Goal: Task Accomplishment & Management: Complete application form

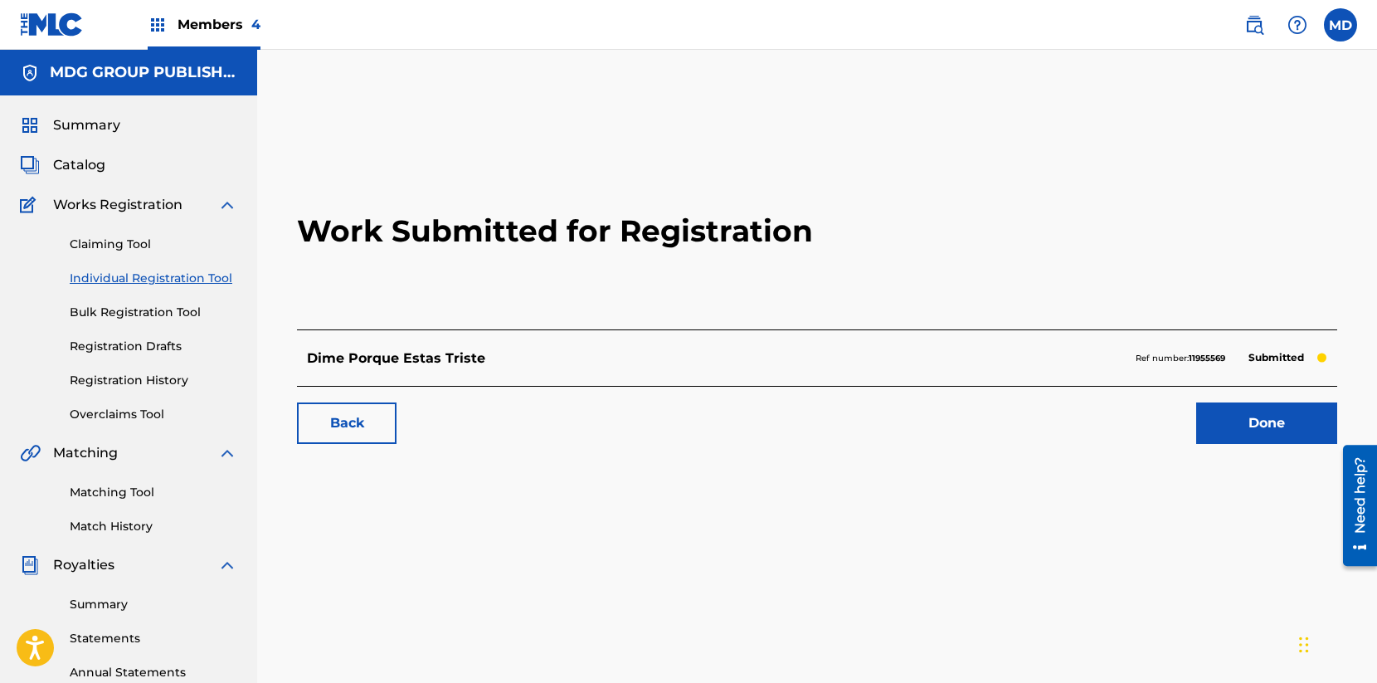
click at [134, 245] on link "Claiming Tool" at bounding box center [154, 244] width 168 height 17
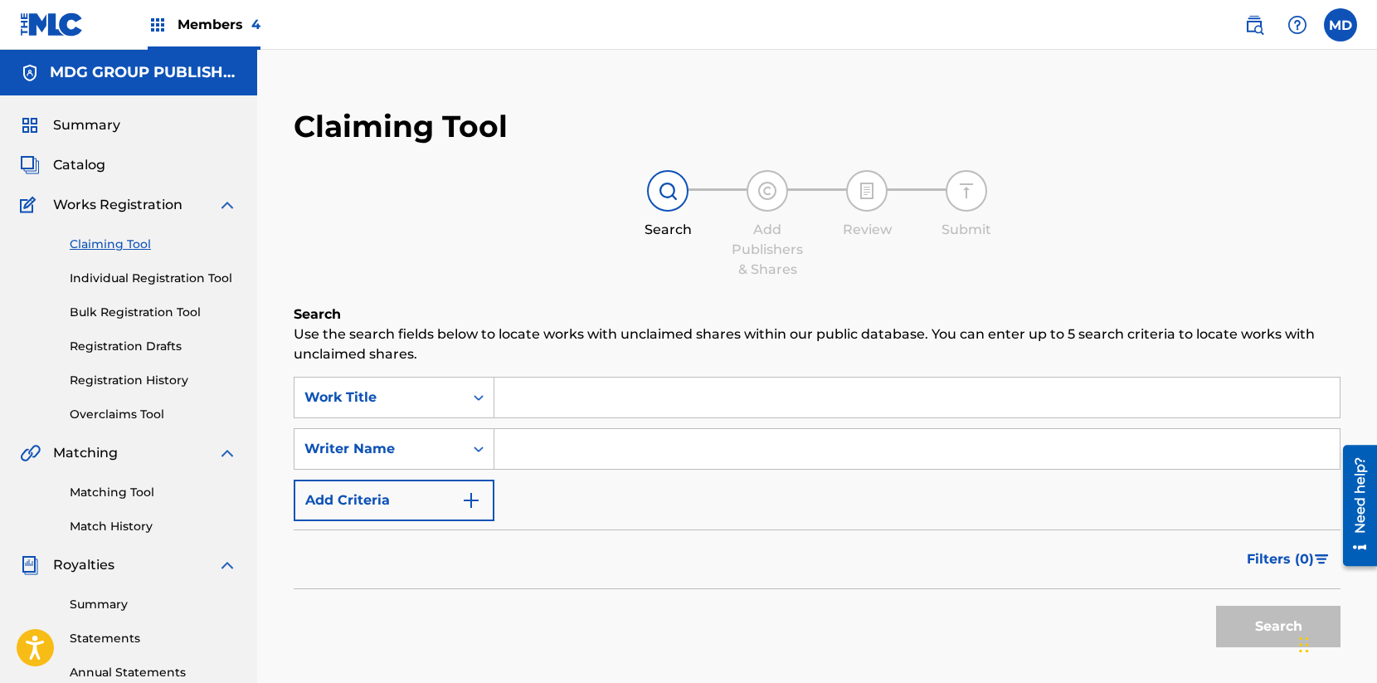
click at [571, 442] on input "Search Form" at bounding box center [916, 449] width 845 height 40
type input "[PERSON_NAME]"
click at [1268, 617] on button "Search" at bounding box center [1278, 626] width 124 height 41
click at [450, 407] on div "Work Title" at bounding box center [379, 398] width 169 height 32
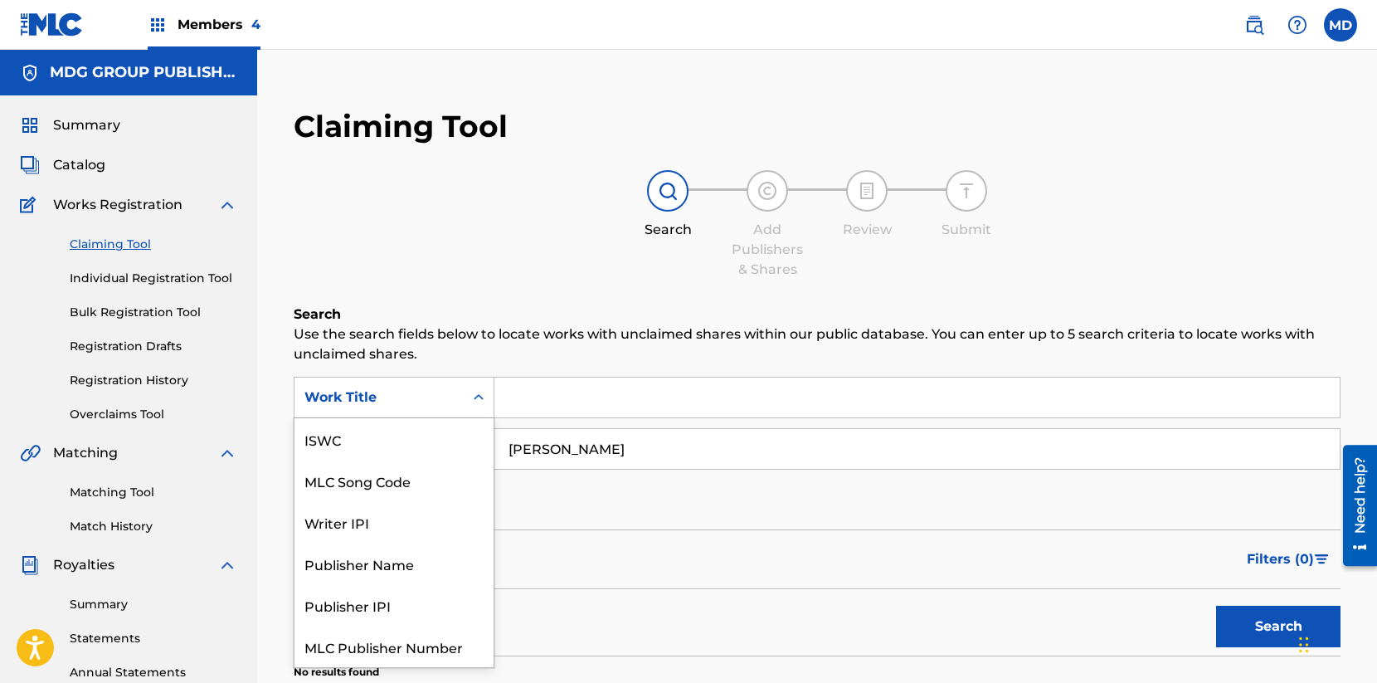
scroll to position [41, 0]
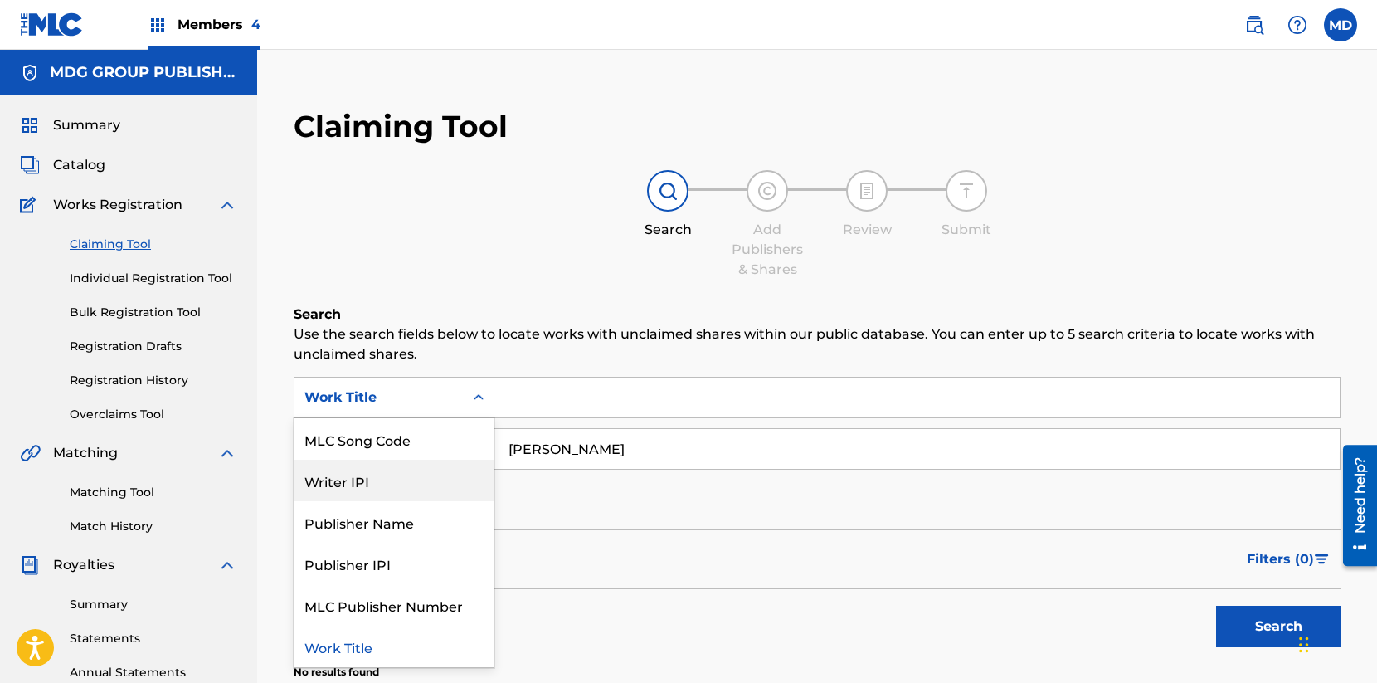
click at [401, 463] on div "Writer IPI" at bounding box center [394, 480] width 199 height 41
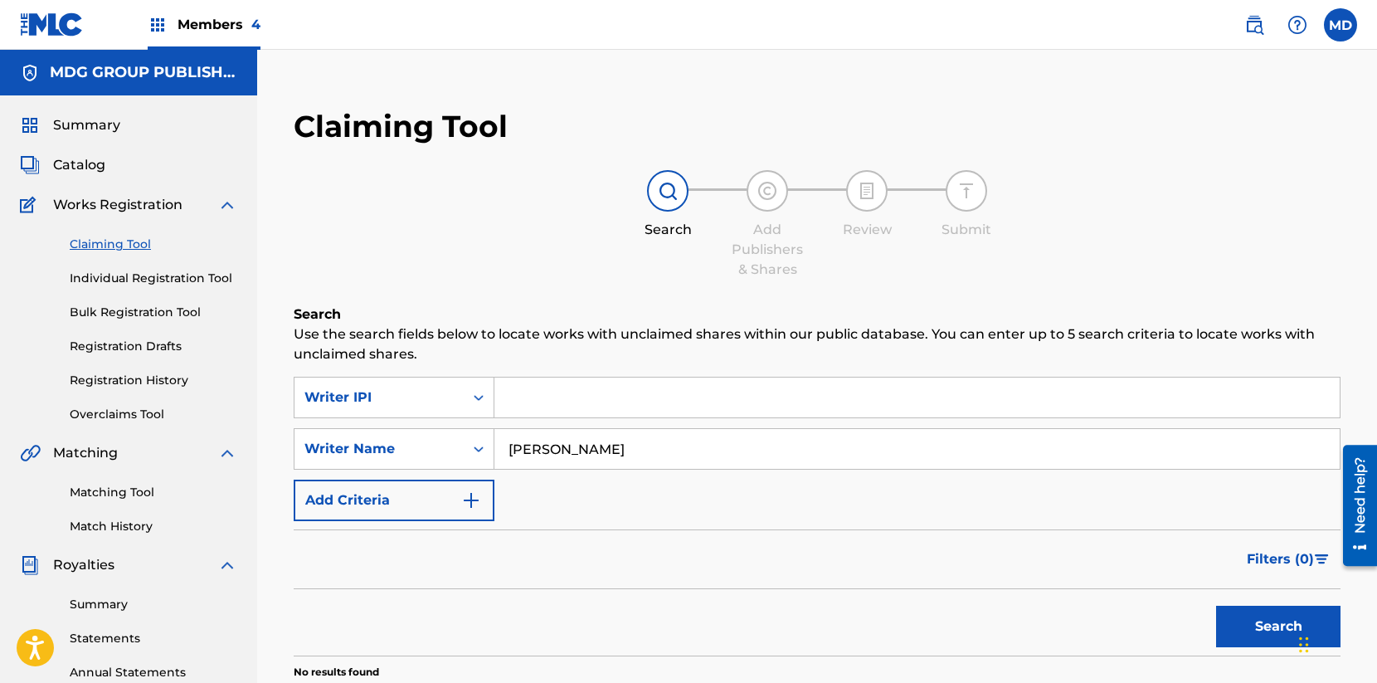
click at [609, 389] on input "Search Form" at bounding box center [916, 397] width 845 height 40
paste input "01282427060"
type input "01282427060"
click at [1253, 630] on button "Search" at bounding box center [1278, 626] width 124 height 41
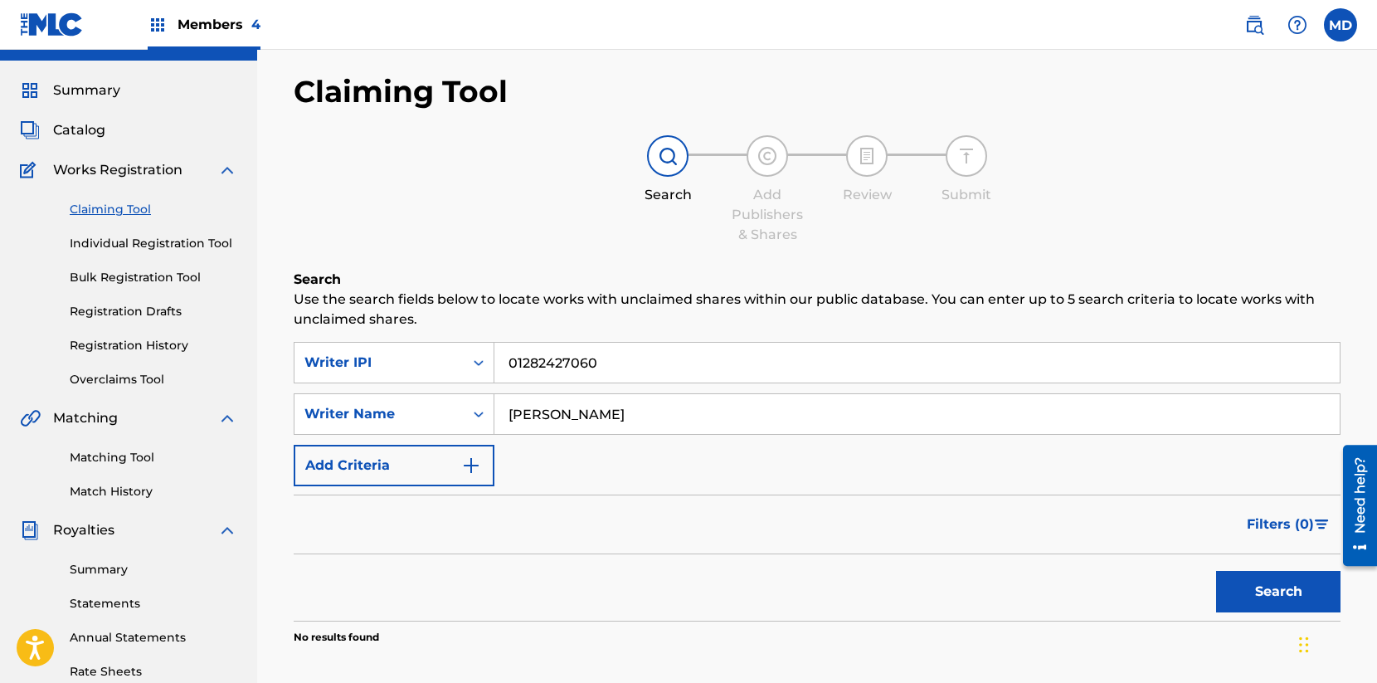
scroll to position [32, 0]
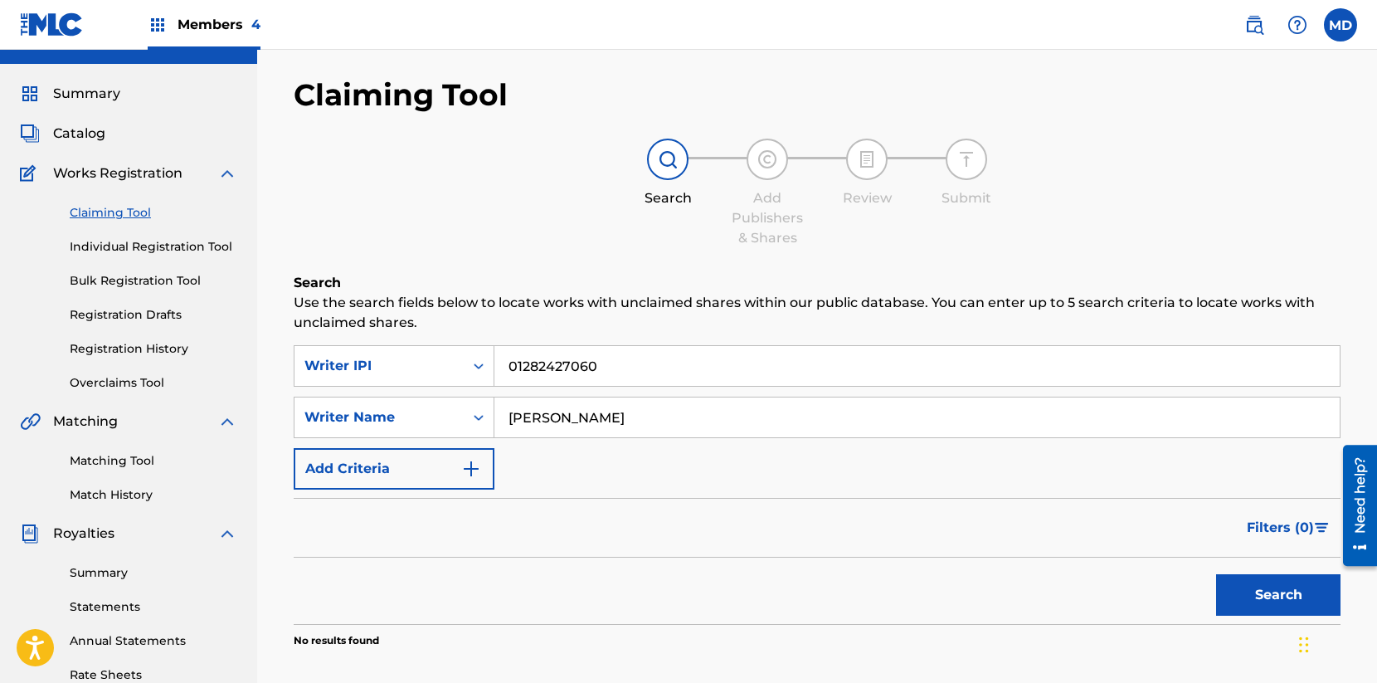
click at [176, 274] on link "Bulk Registration Tool" at bounding box center [154, 280] width 168 height 17
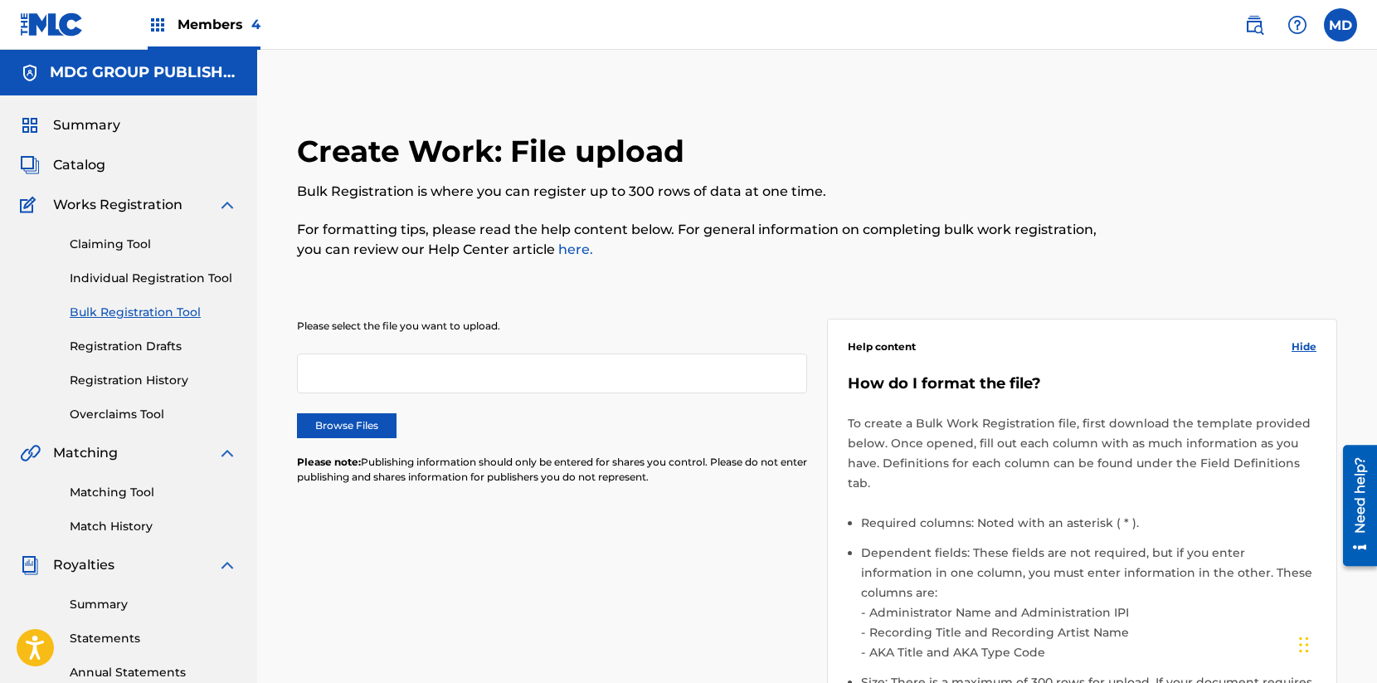
click at [145, 289] on div "Claiming Tool Individual Registration Tool Bulk Registration Tool Registration …" at bounding box center [128, 319] width 217 height 208
click at [144, 280] on link "Individual Registration Tool" at bounding box center [154, 278] width 168 height 17
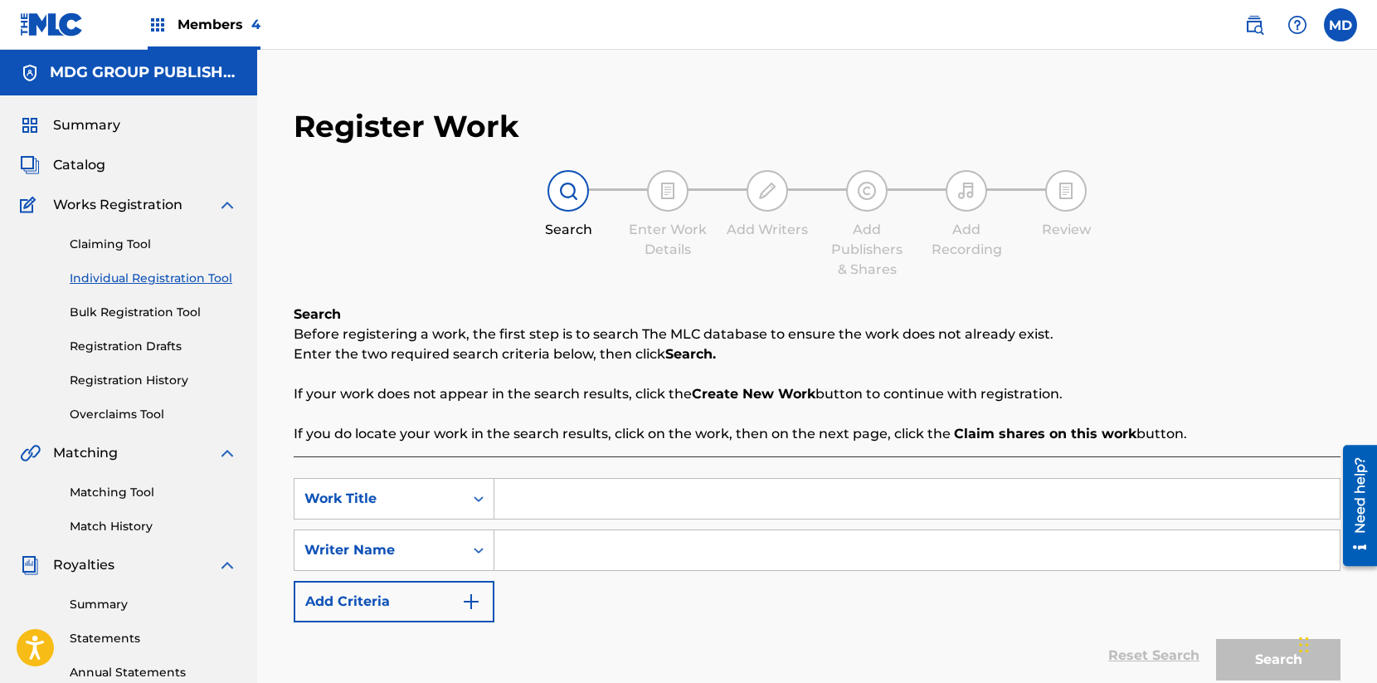
click at [523, 547] on input "Search Form" at bounding box center [916, 550] width 845 height 40
type input "[PERSON_NAME]"
click at [551, 495] on input "Search Form" at bounding box center [916, 499] width 845 height 40
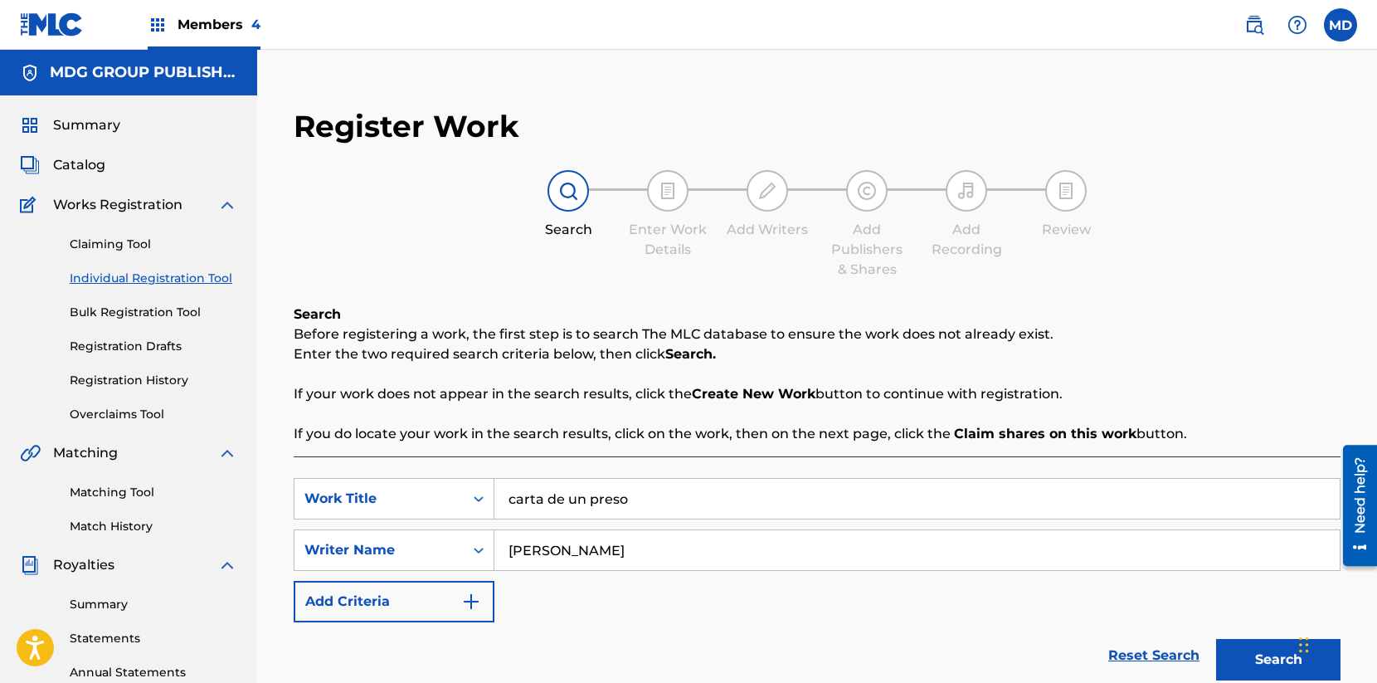
click at [1264, 660] on button "Search" at bounding box center [1278, 659] width 124 height 41
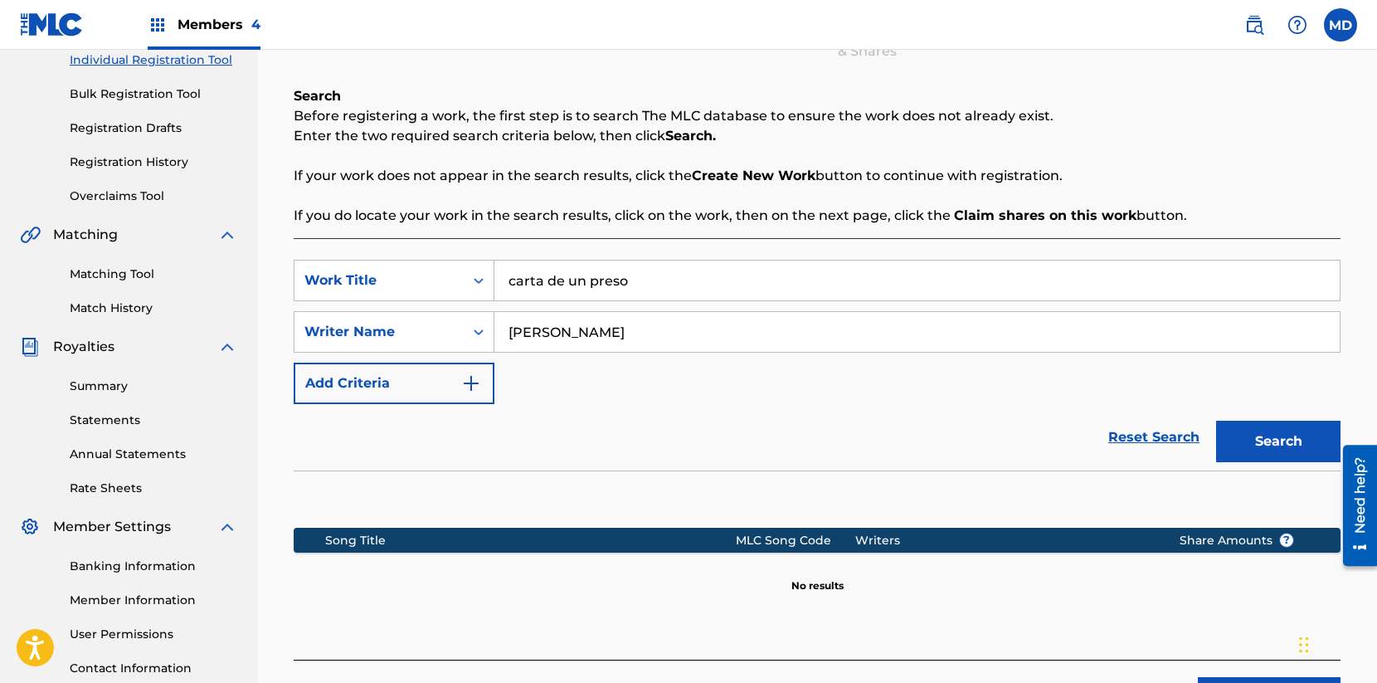
scroll to position [350, 0]
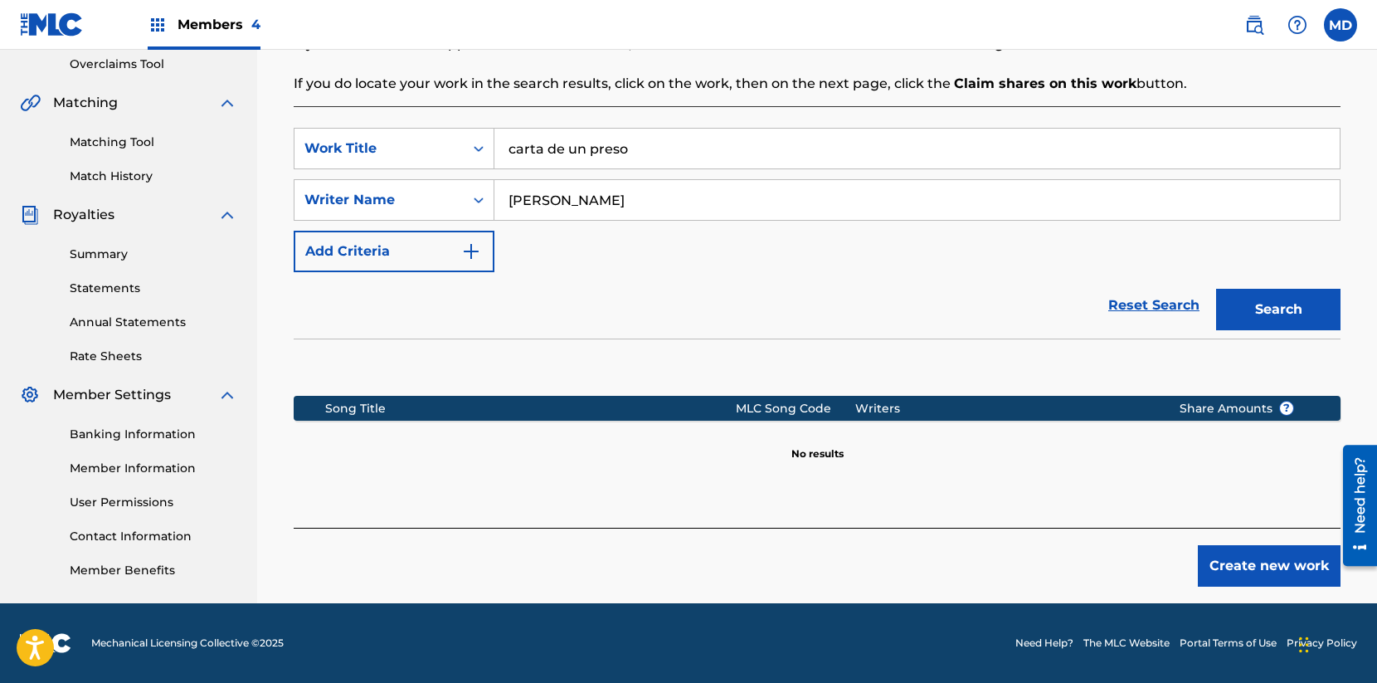
click at [562, 145] on input "carta de un preso" at bounding box center [916, 149] width 845 height 40
click at [1304, 309] on button "Search" at bounding box center [1278, 309] width 124 height 41
click at [596, 153] on input "carta a un preso" at bounding box center [916, 149] width 845 height 40
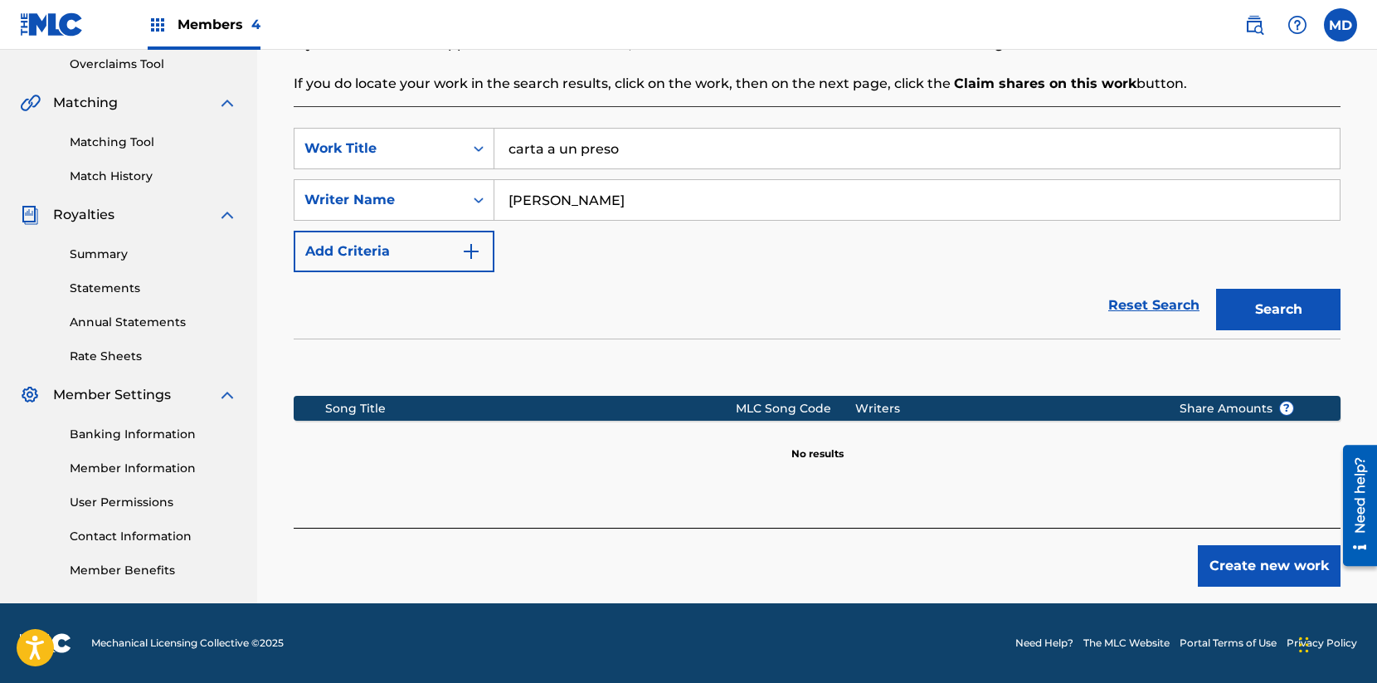
paste input "Otra Vez Vengo A Ti"
click at [1294, 305] on button "Search" at bounding box center [1278, 309] width 124 height 41
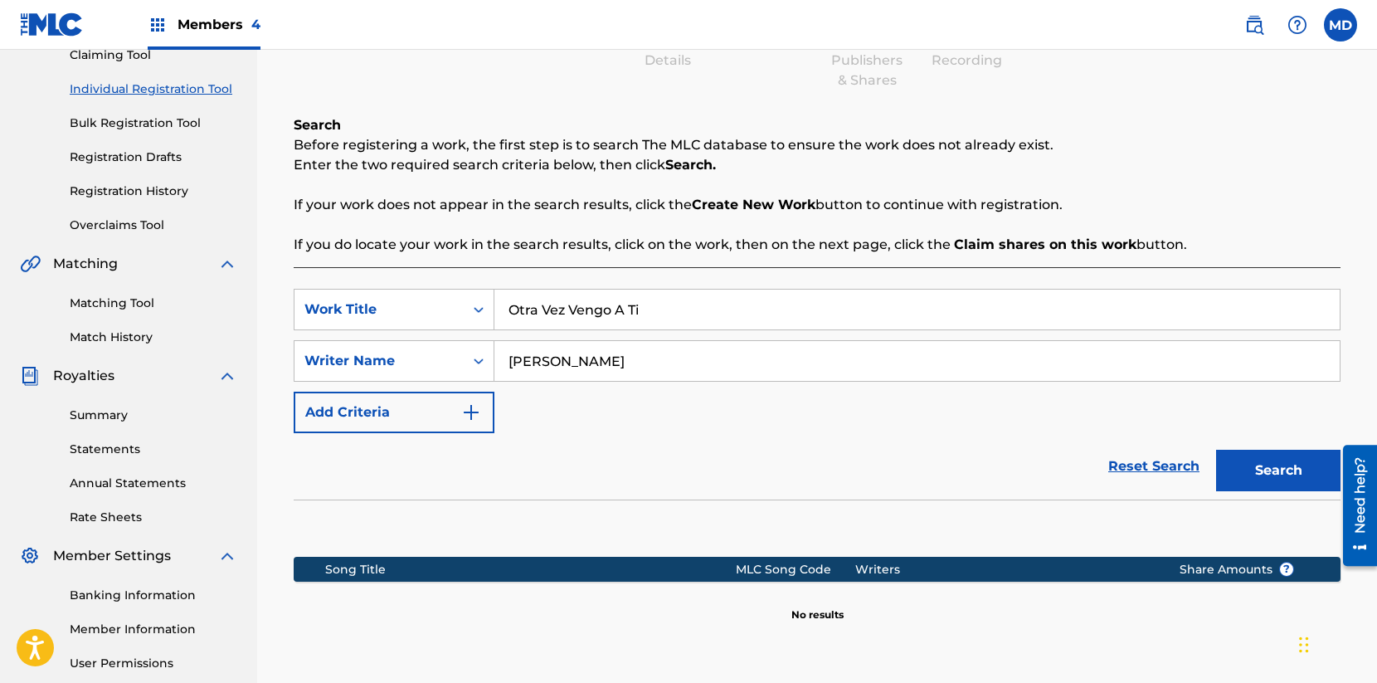
scroll to position [192, 0]
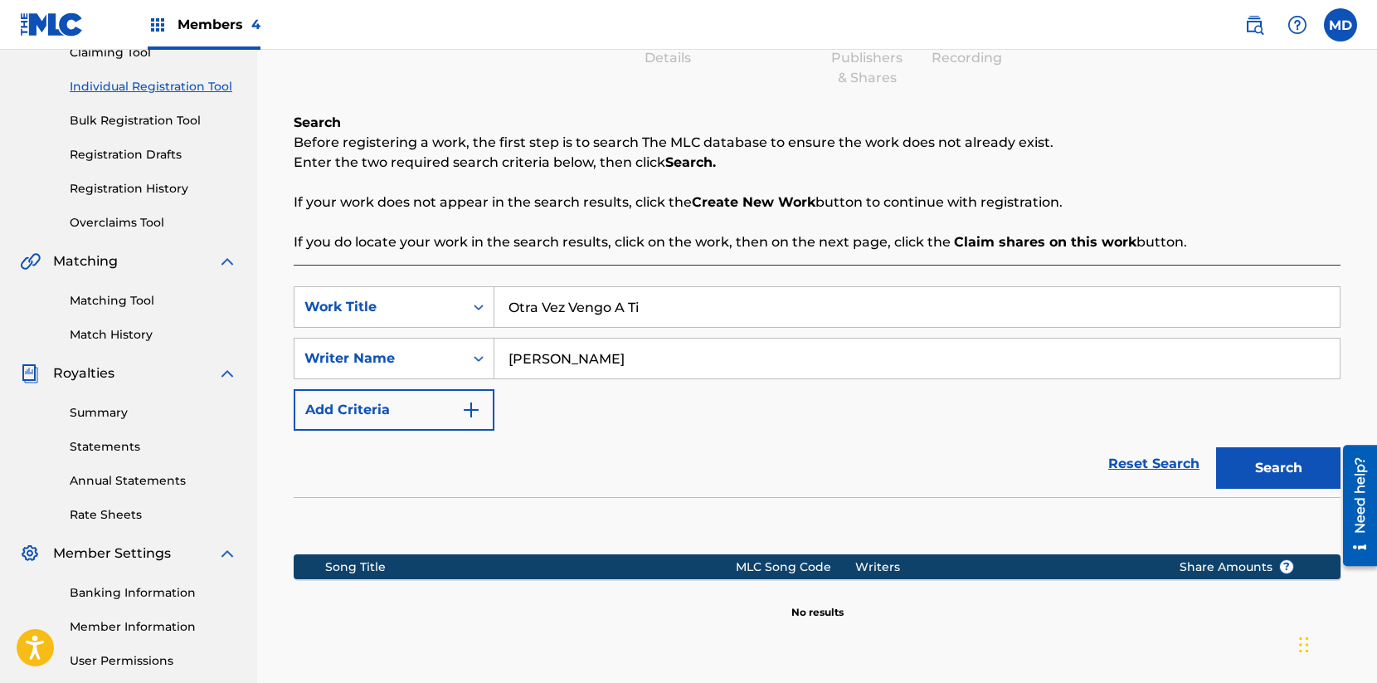
click at [582, 314] on input "Otra Vez Vengo A Ti" at bounding box center [916, 307] width 845 height 40
type input "C"
paste input "Otra Vez Vengo A Ti"
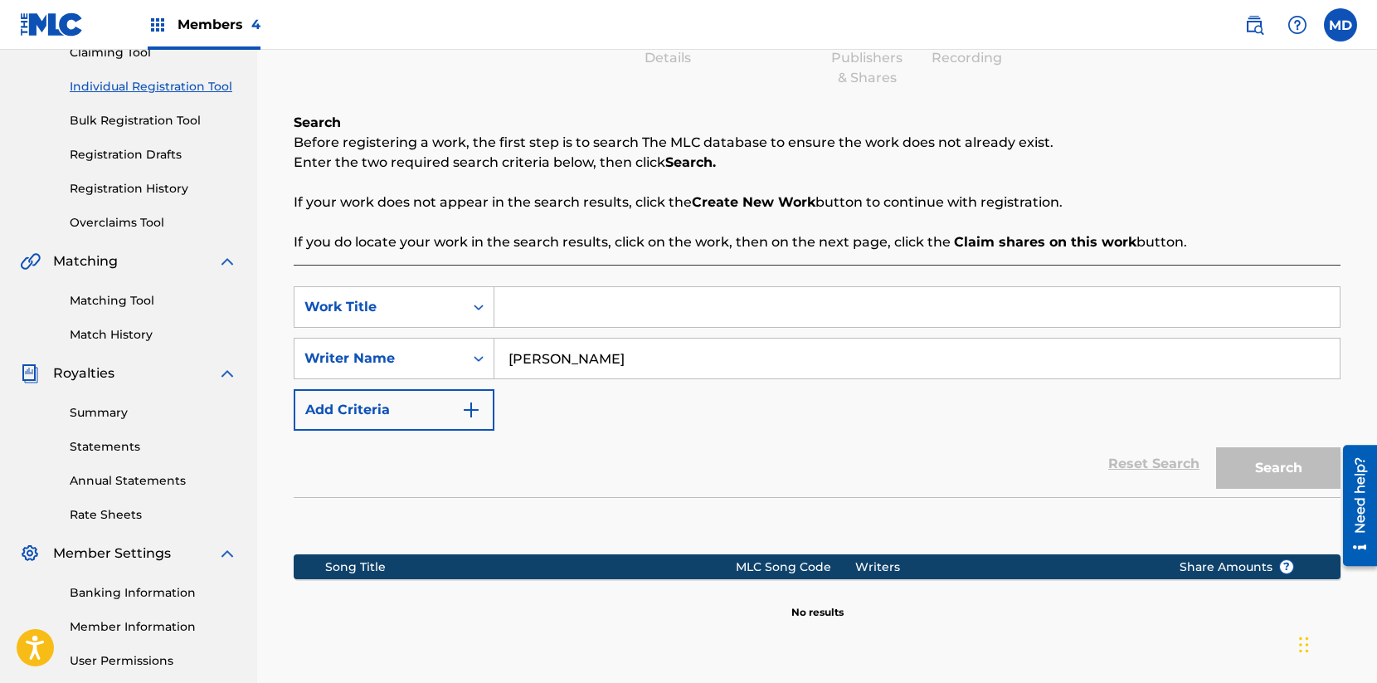
type input "Otra Vez Vengo A Ti"
click at [1266, 478] on button "Search" at bounding box center [1278, 467] width 124 height 41
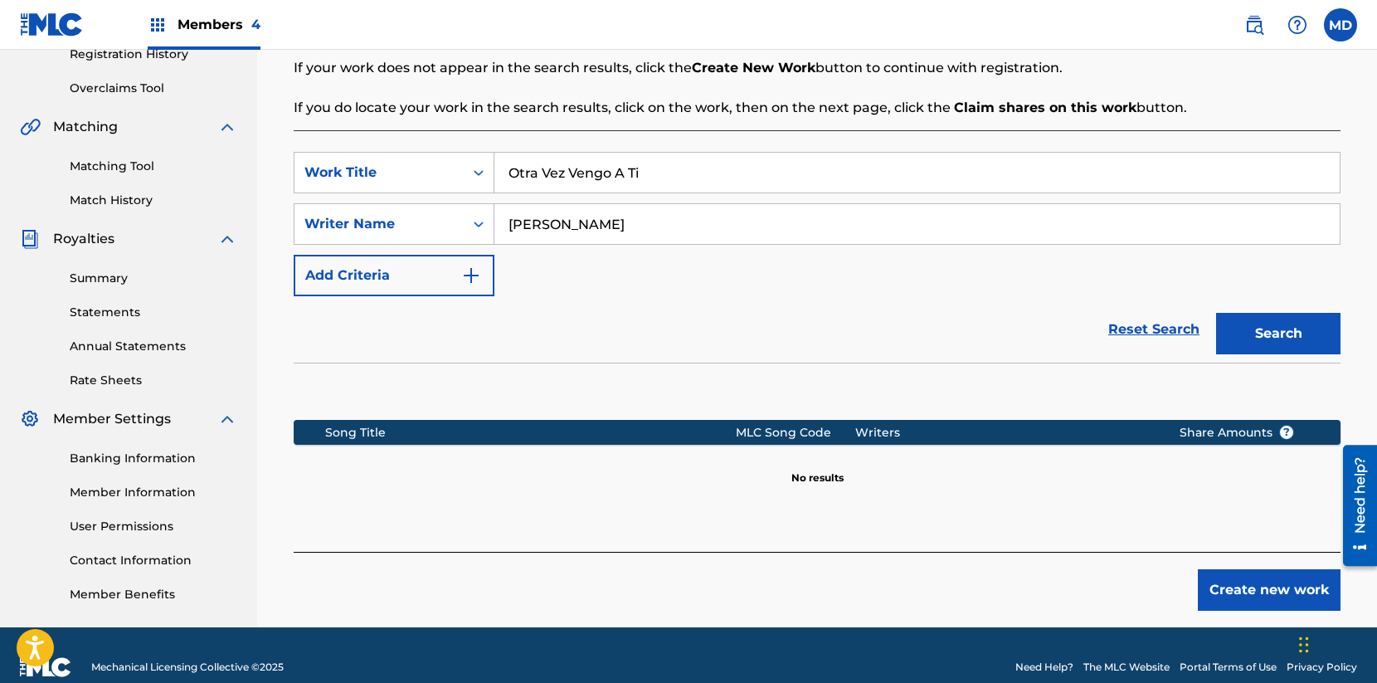
scroll to position [350, 0]
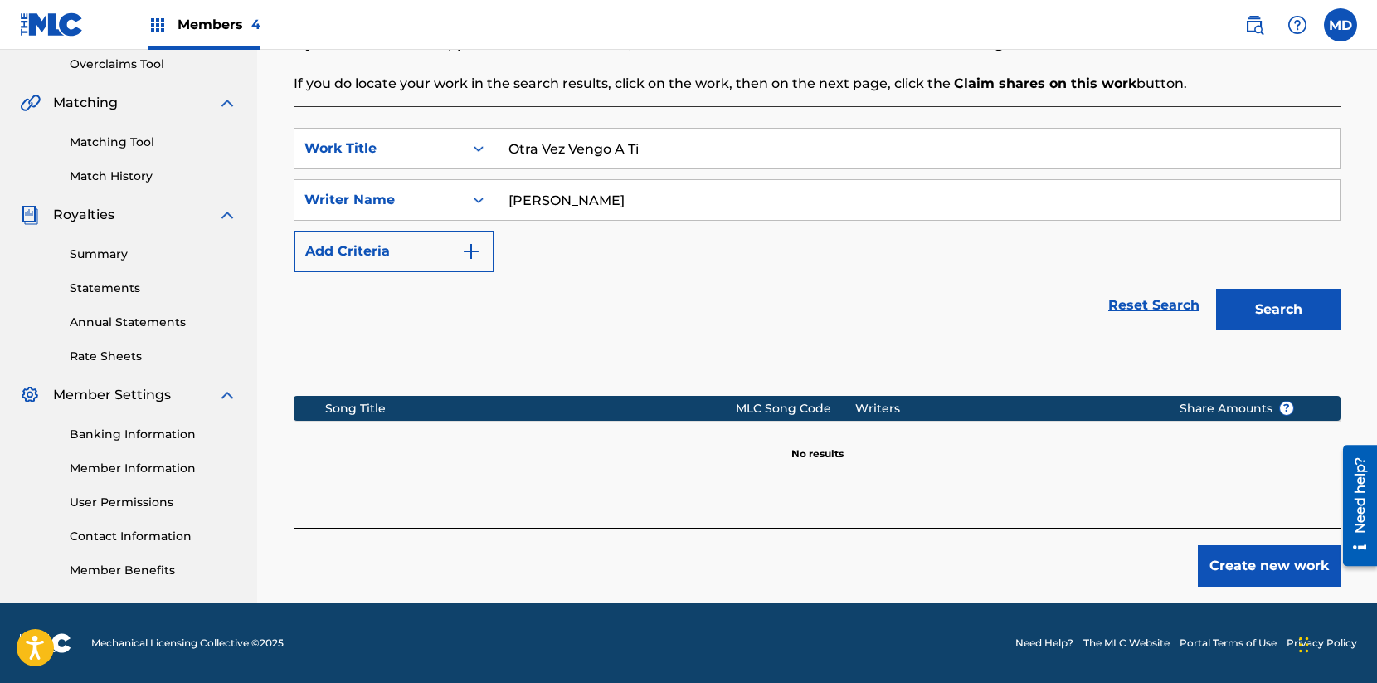
click at [1274, 571] on button "Create new work" at bounding box center [1269, 565] width 143 height 41
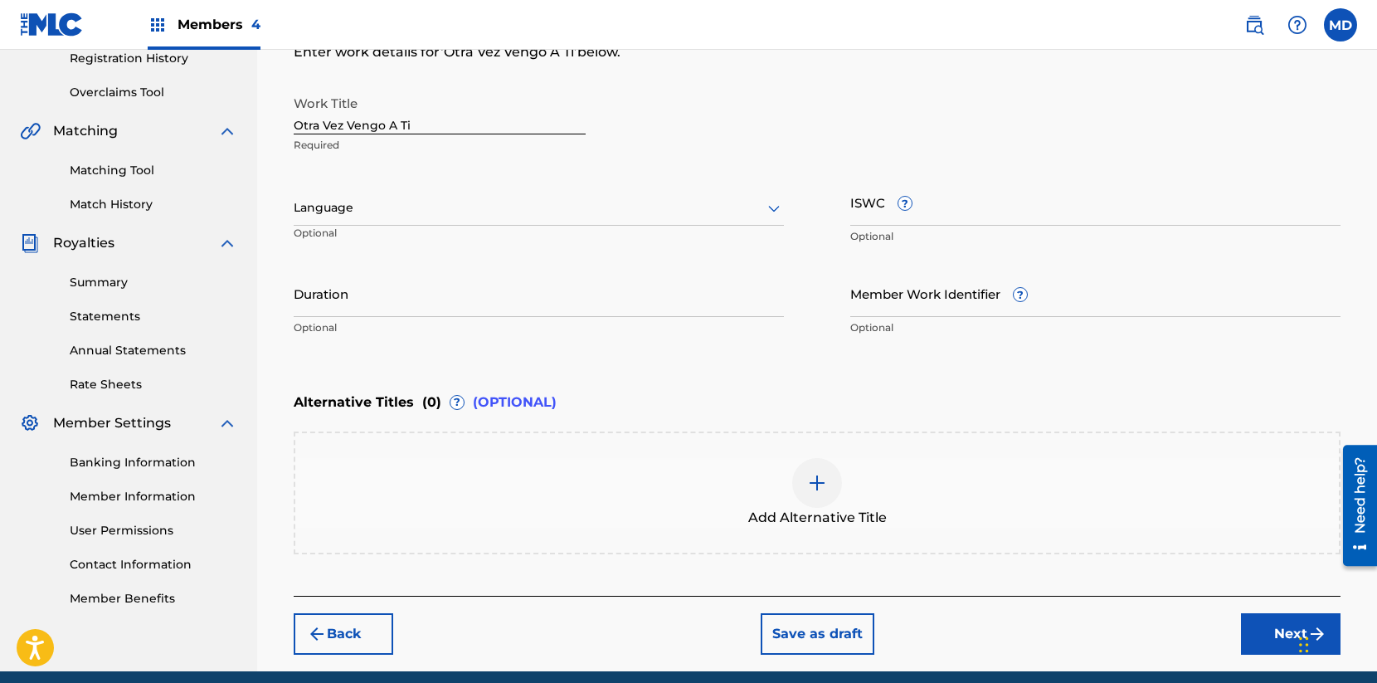
scroll to position [389, 0]
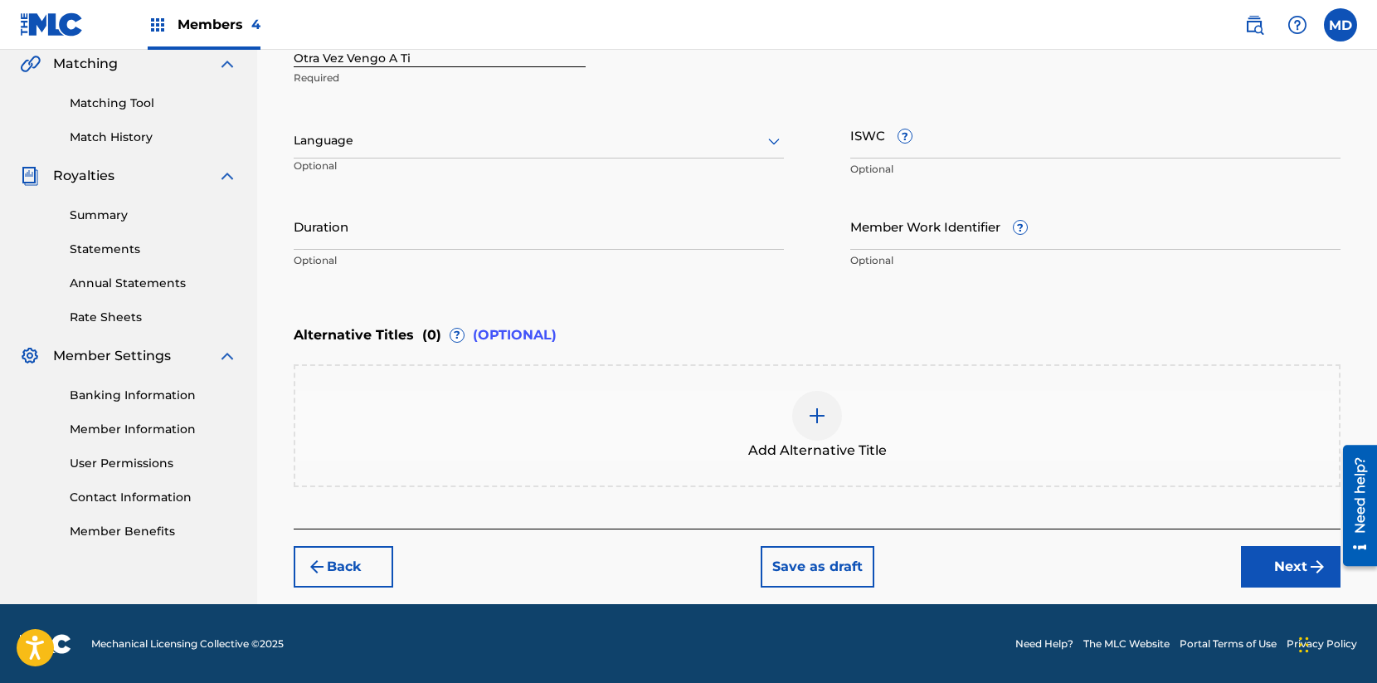
click at [1258, 568] on button "Next" at bounding box center [1291, 566] width 100 height 41
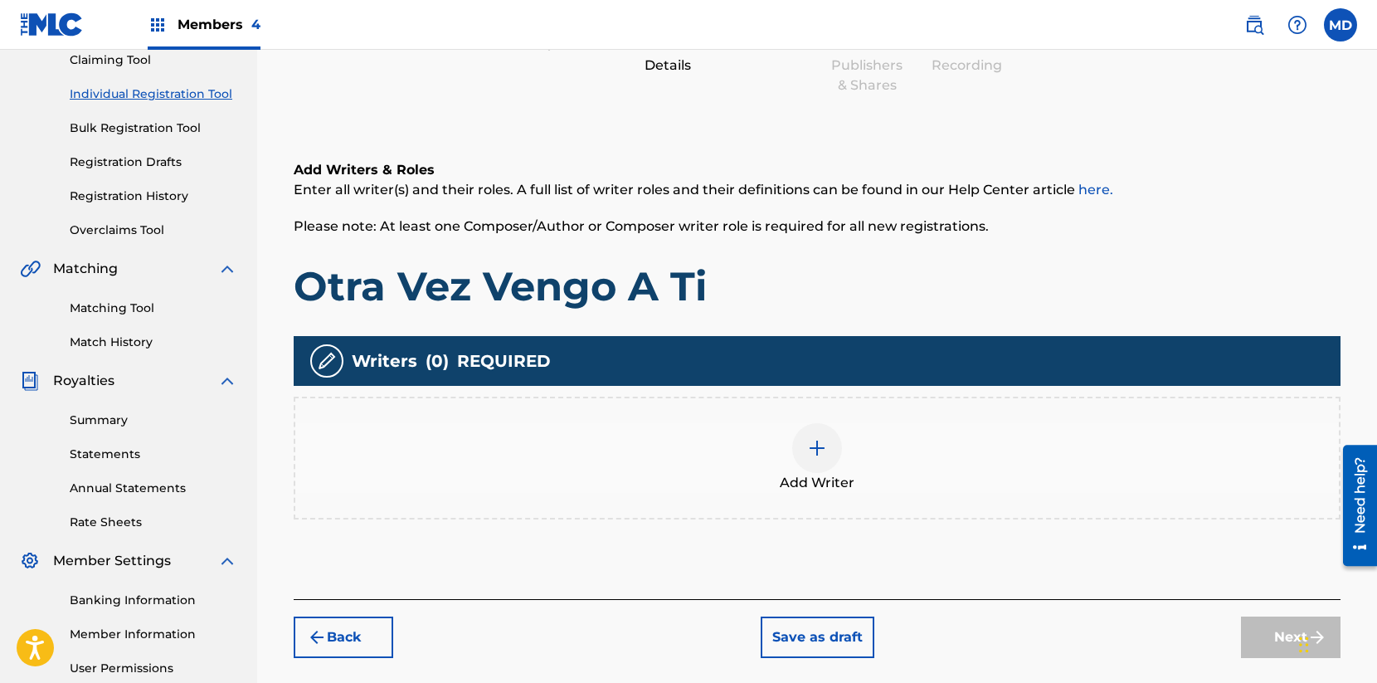
scroll to position [192, 0]
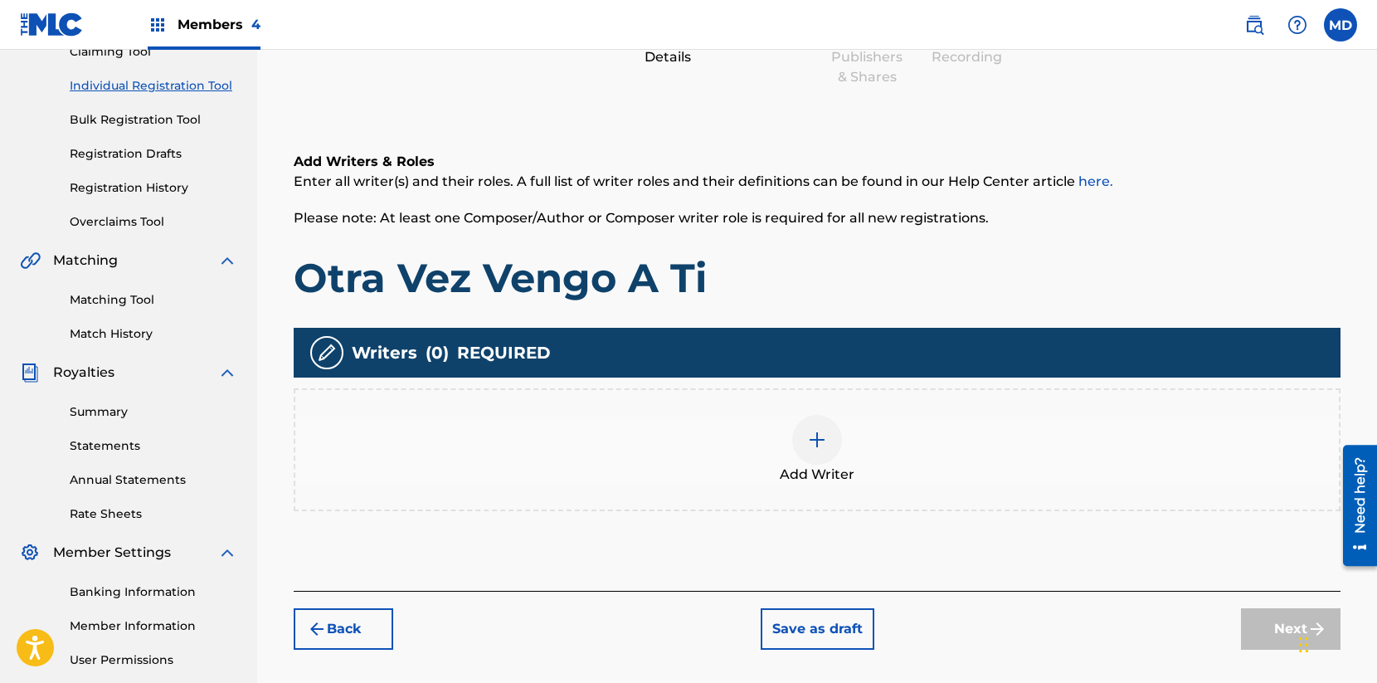
click at [831, 453] on div at bounding box center [817, 440] width 50 height 50
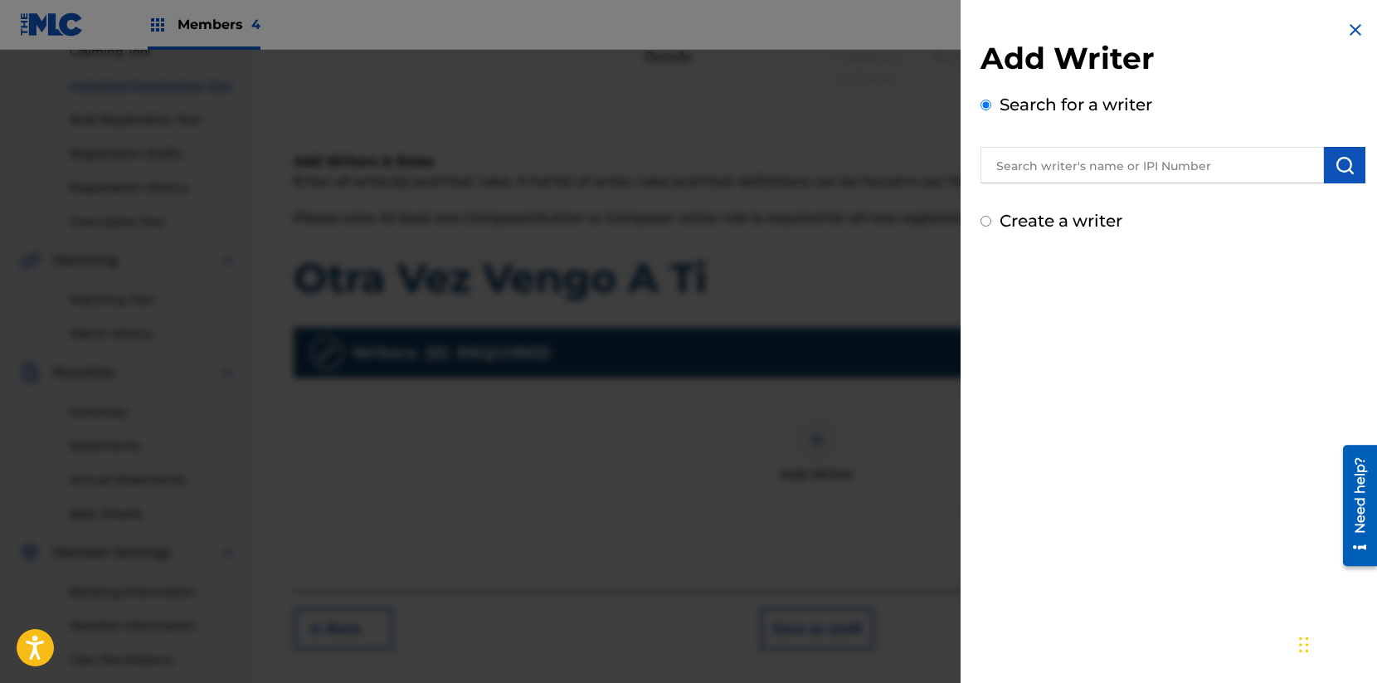
click at [1106, 179] on input "text" at bounding box center [1152, 165] width 343 height 37
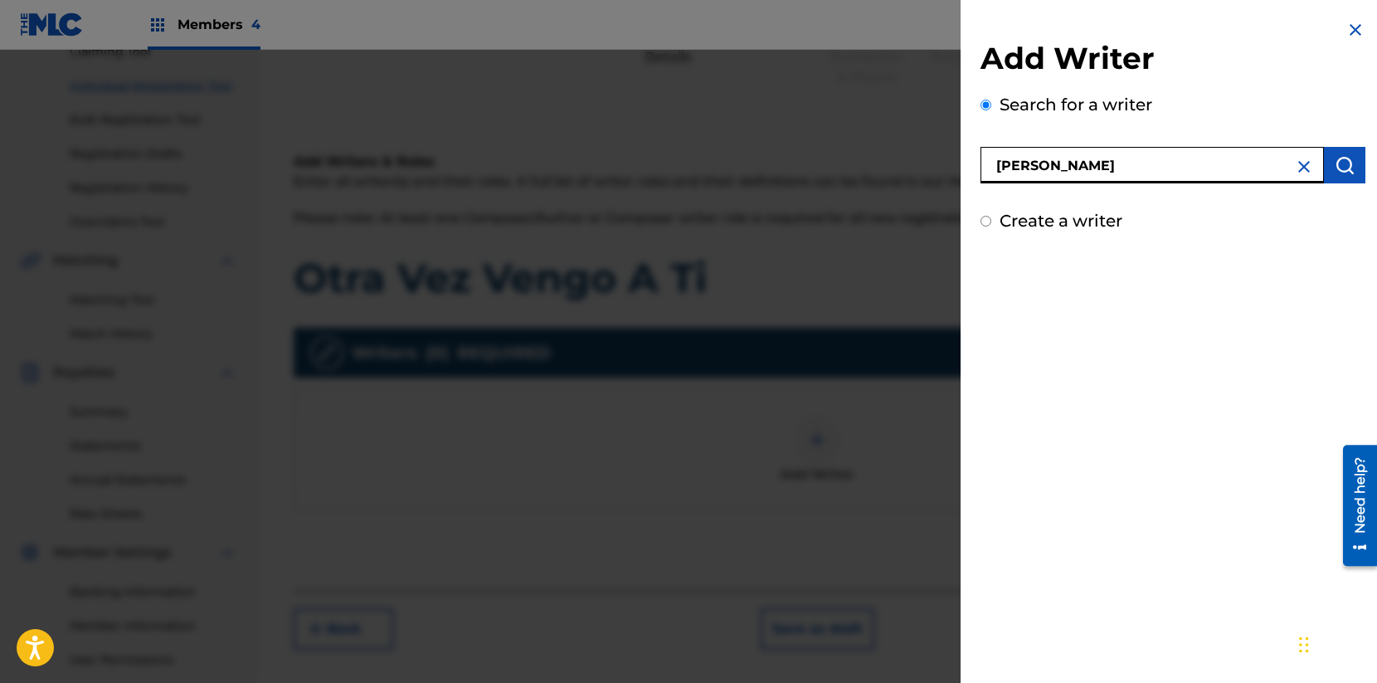
type input "[PERSON_NAME]"
click at [1336, 163] on img "submit" at bounding box center [1345, 165] width 20 height 20
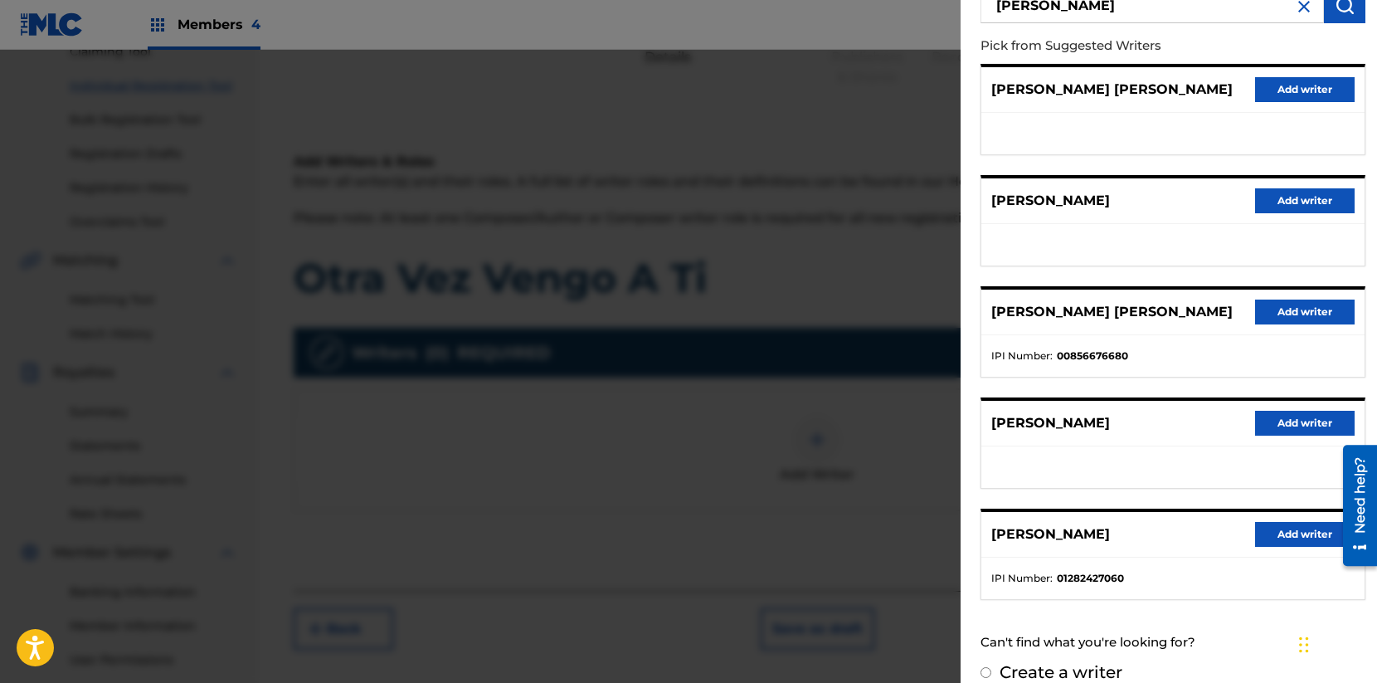
scroll to position [182, 0]
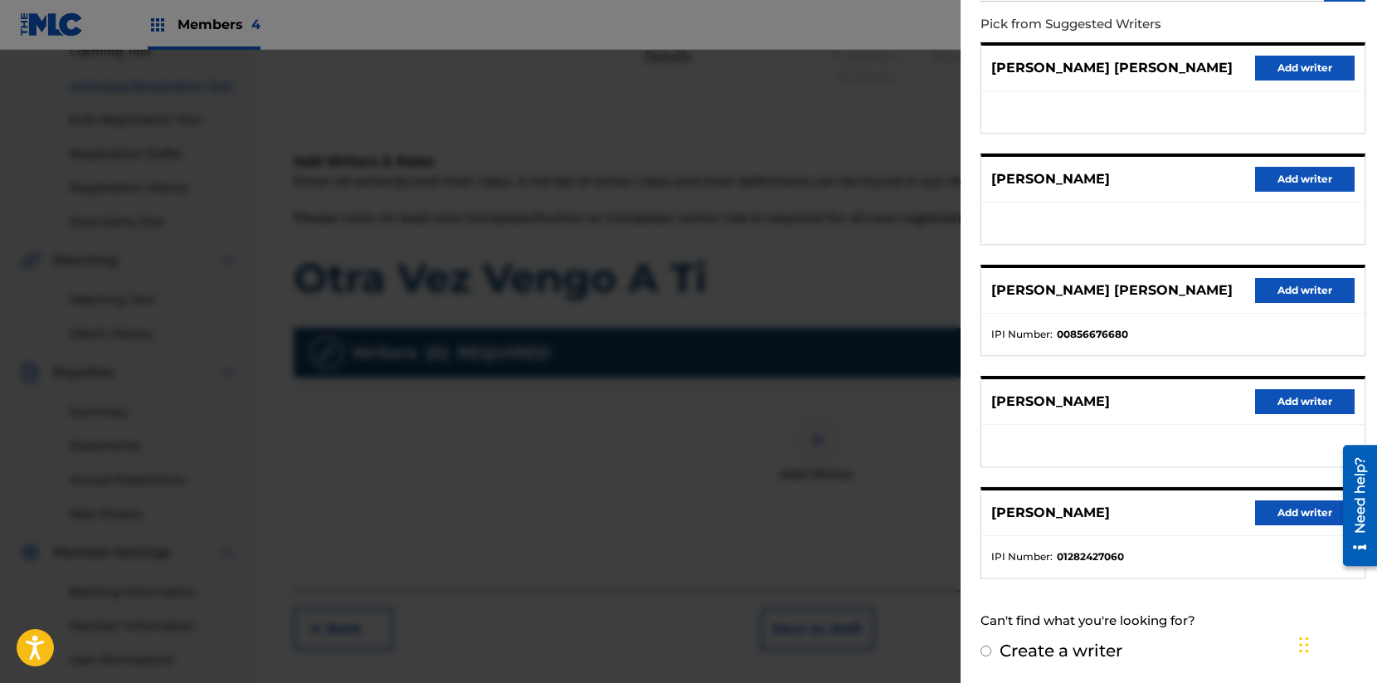
click at [1292, 516] on button "Add writer" at bounding box center [1305, 512] width 100 height 25
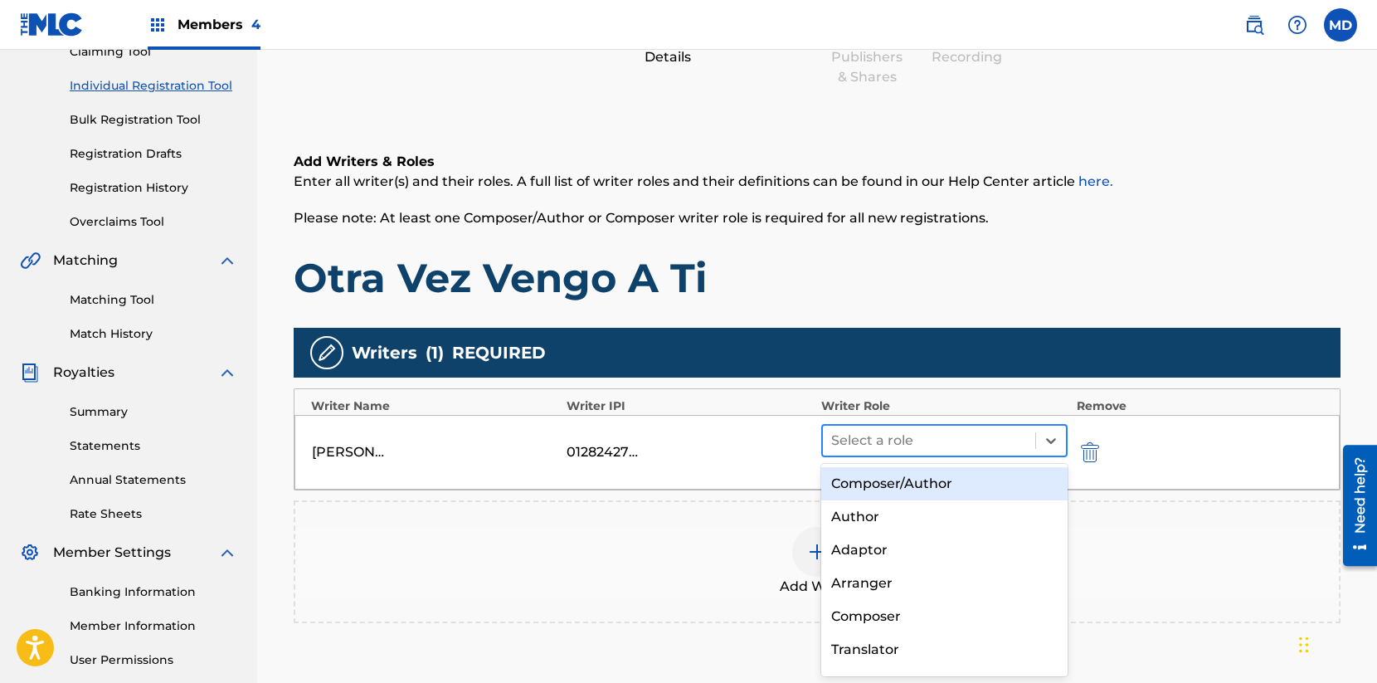
click at [991, 448] on div at bounding box center [929, 440] width 196 height 23
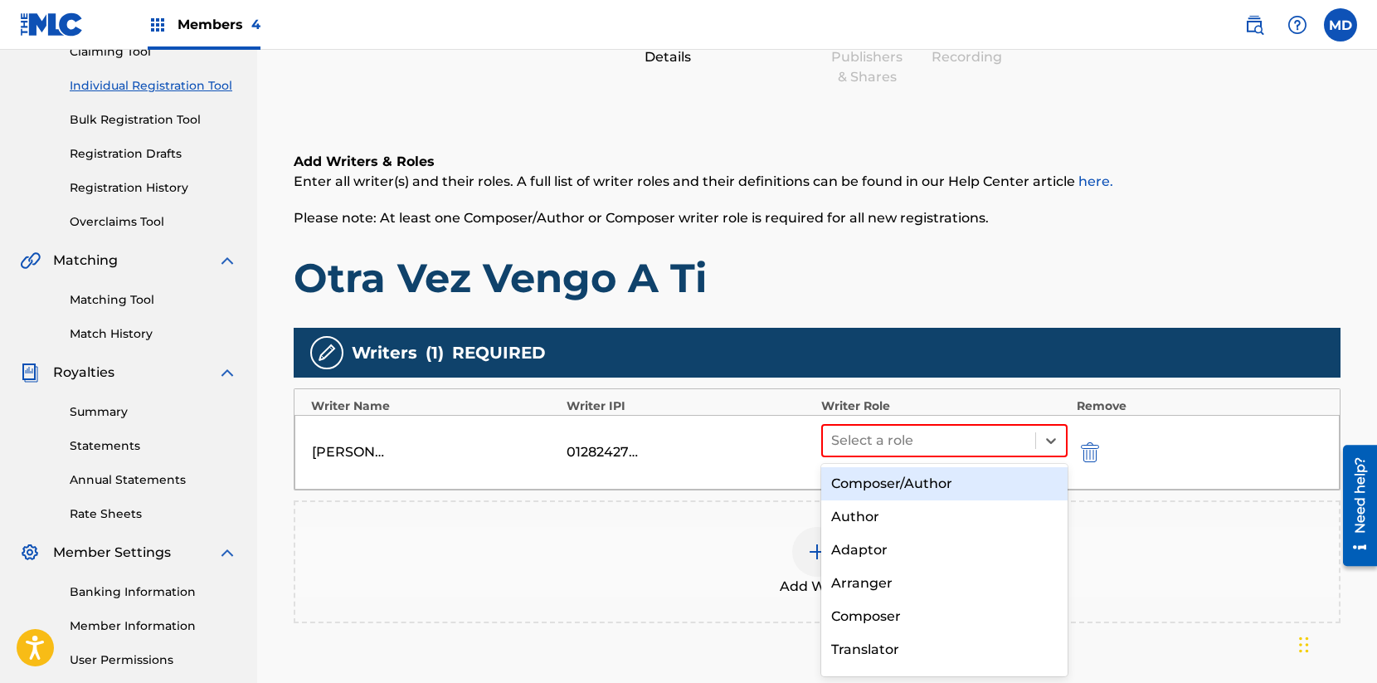
click at [977, 475] on div "Composer/Author" at bounding box center [944, 483] width 246 height 33
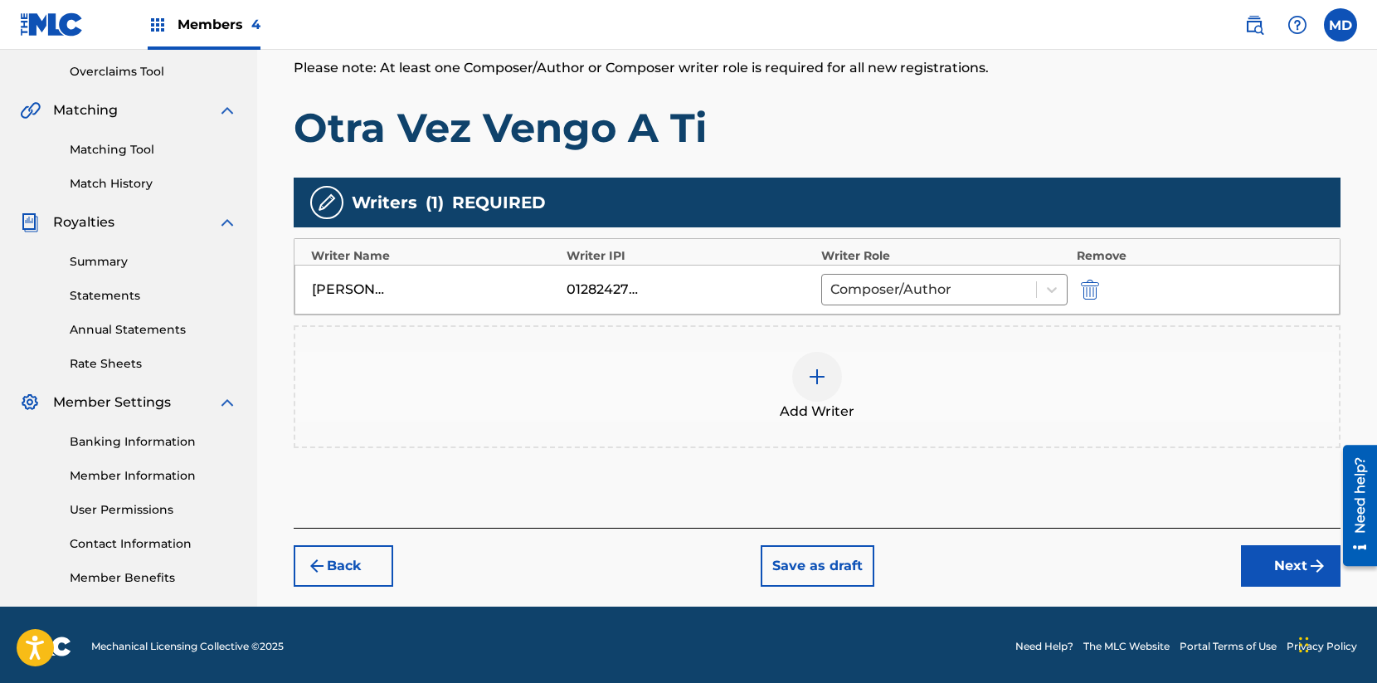
scroll to position [346, 0]
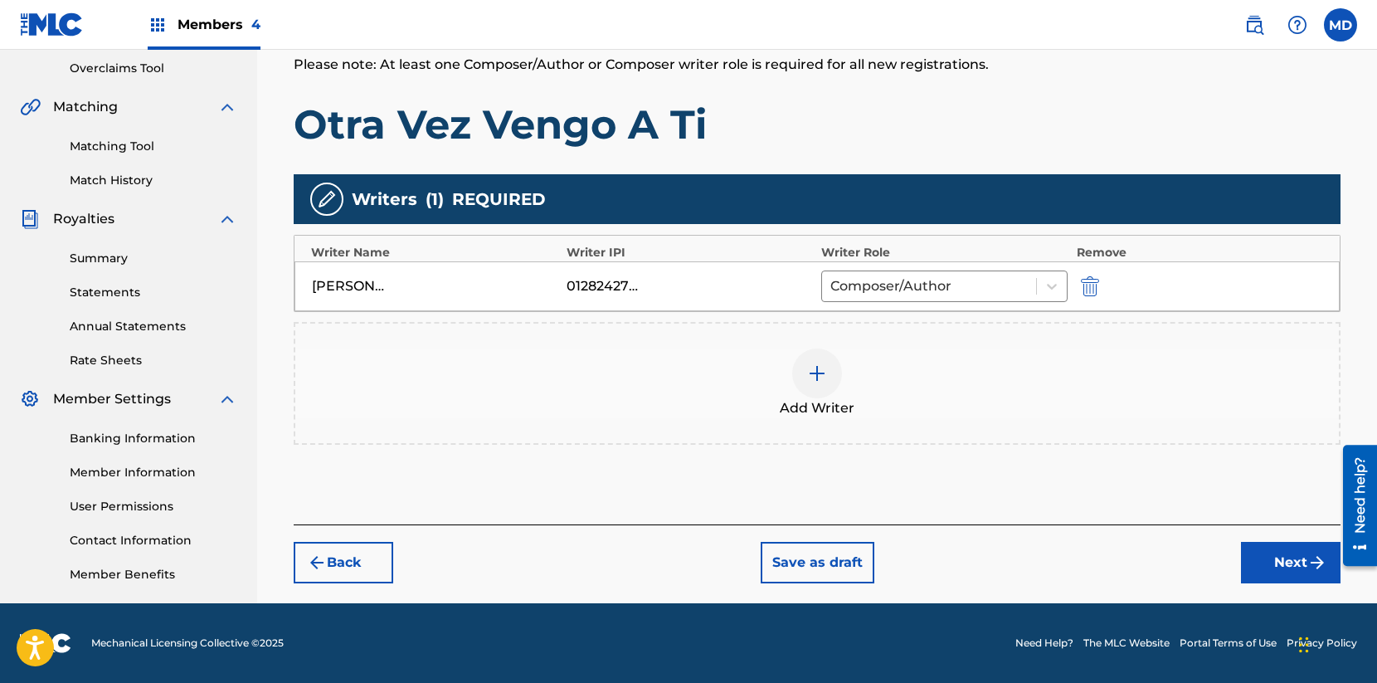
click at [1265, 563] on button "Next" at bounding box center [1291, 562] width 100 height 41
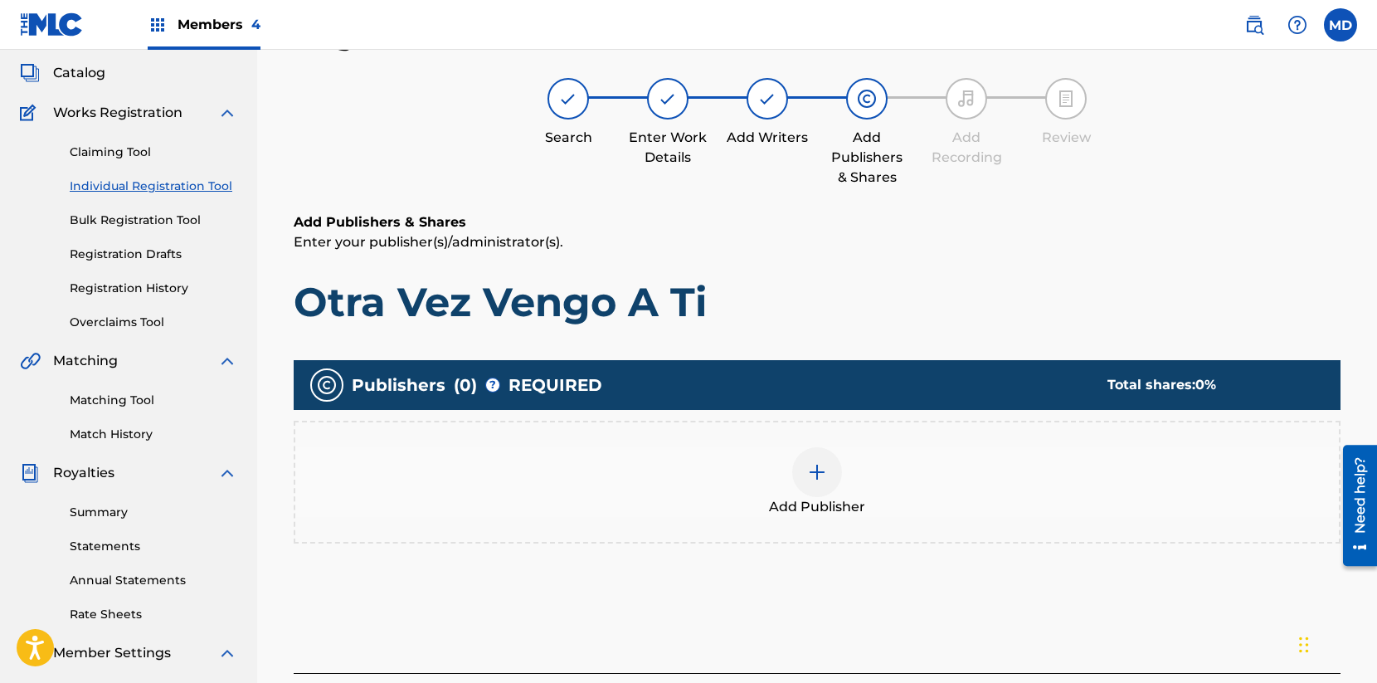
scroll to position [75, 0]
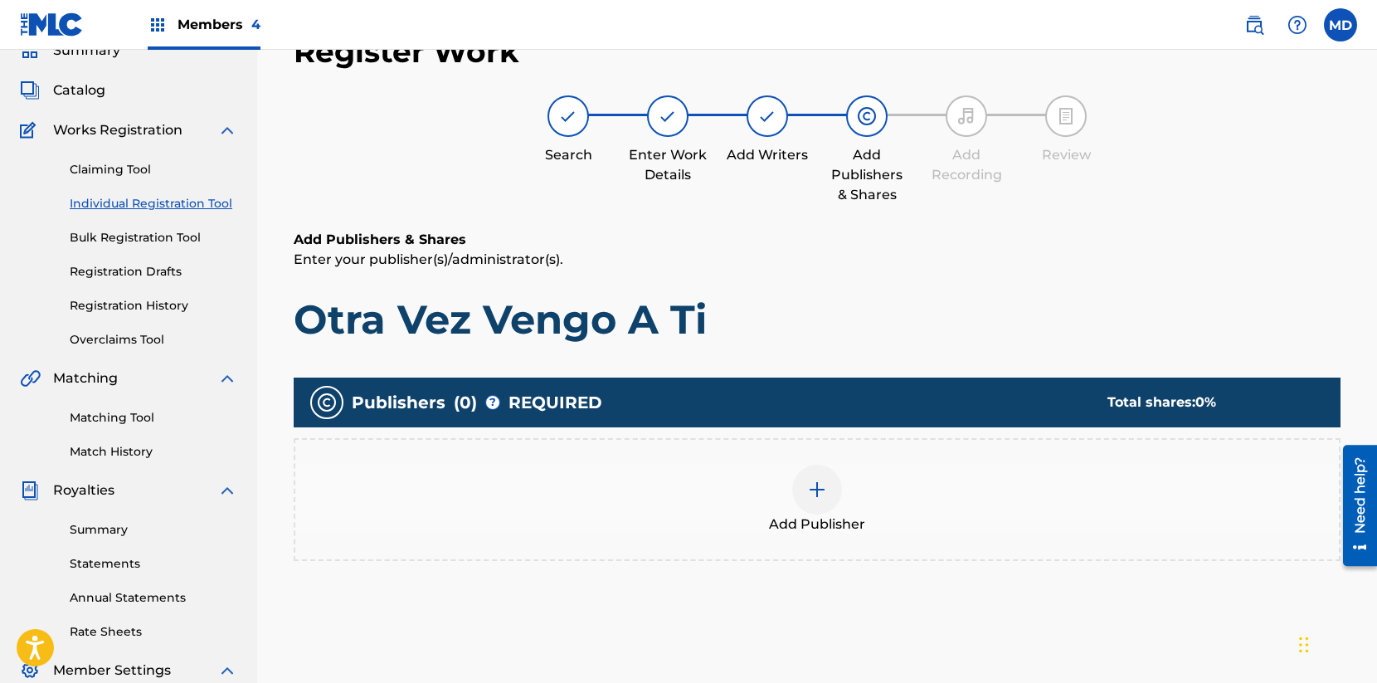
click at [824, 487] on img at bounding box center [817, 489] width 20 height 20
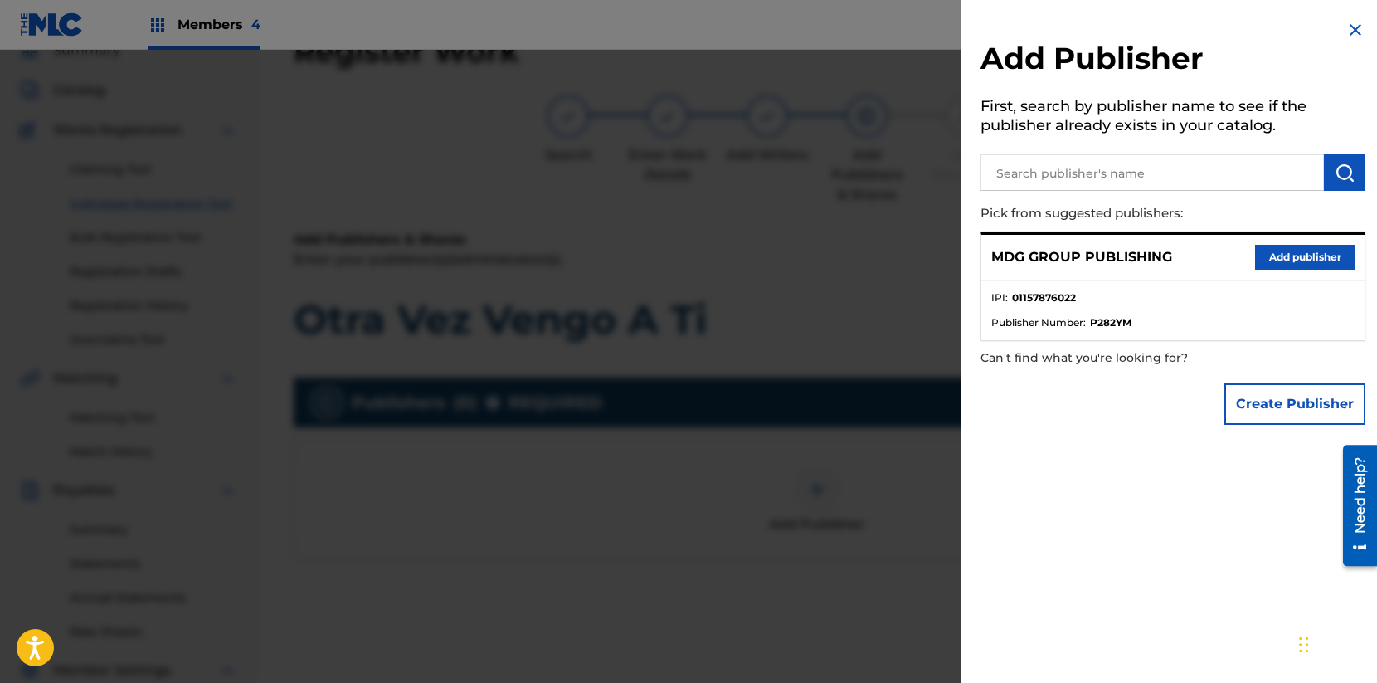
click at [1299, 252] on button "Add publisher" at bounding box center [1305, 257] width 100 height 25
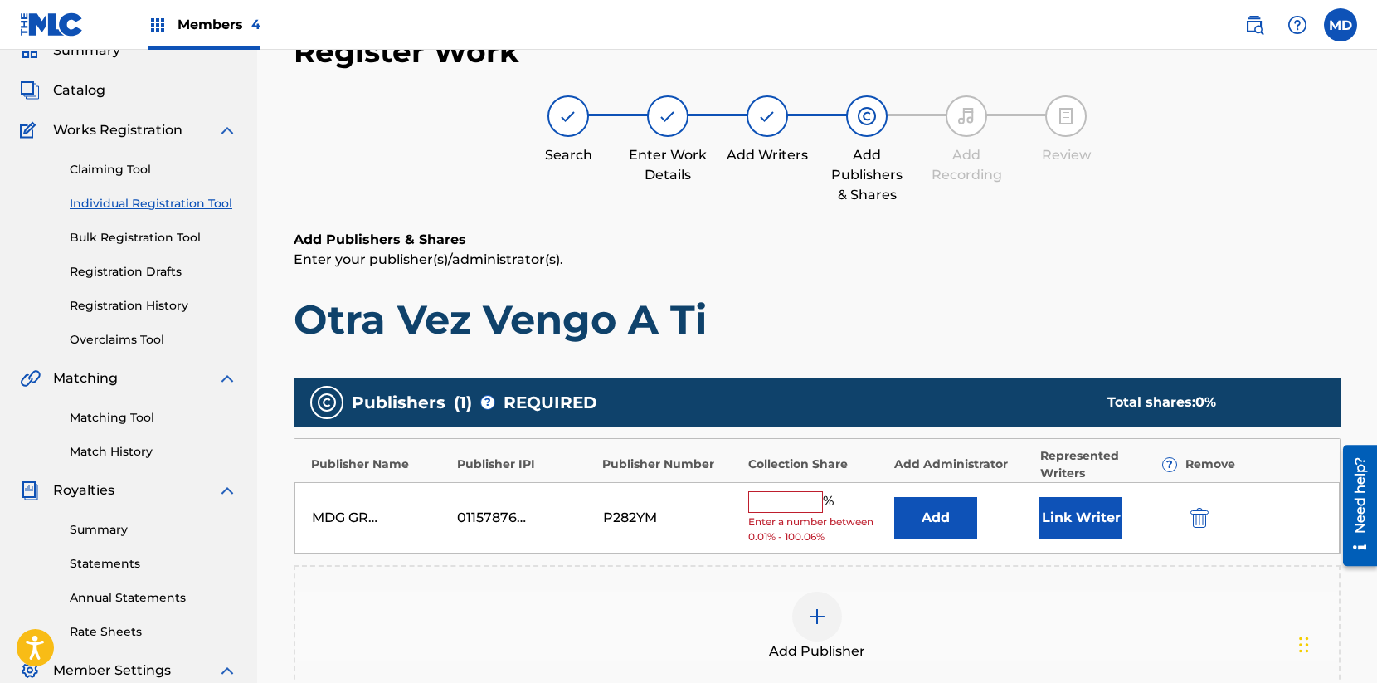
click at [810, 499] on input "text" at bounding box center [785, 502] width 75 height 22
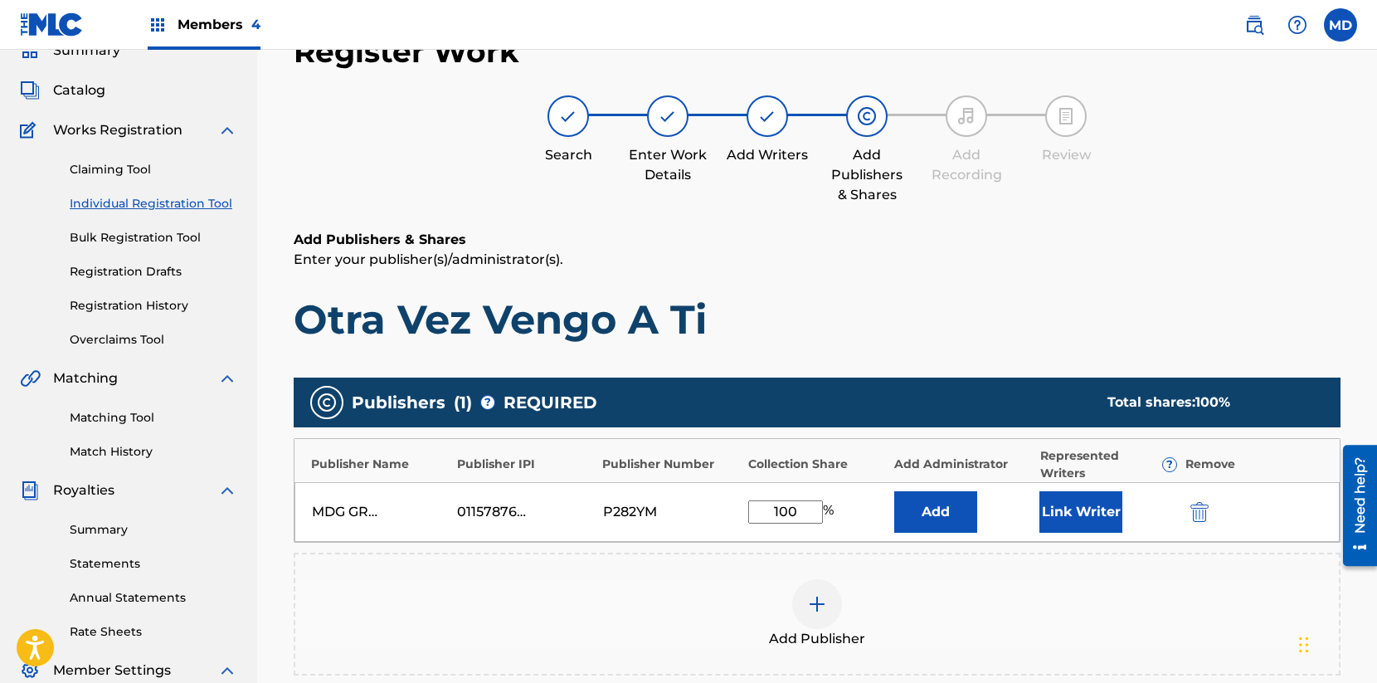
type input "100"
click at [997, 604] on div "Add Publisher" at bounding box center [817, 614] width 1044 height 70
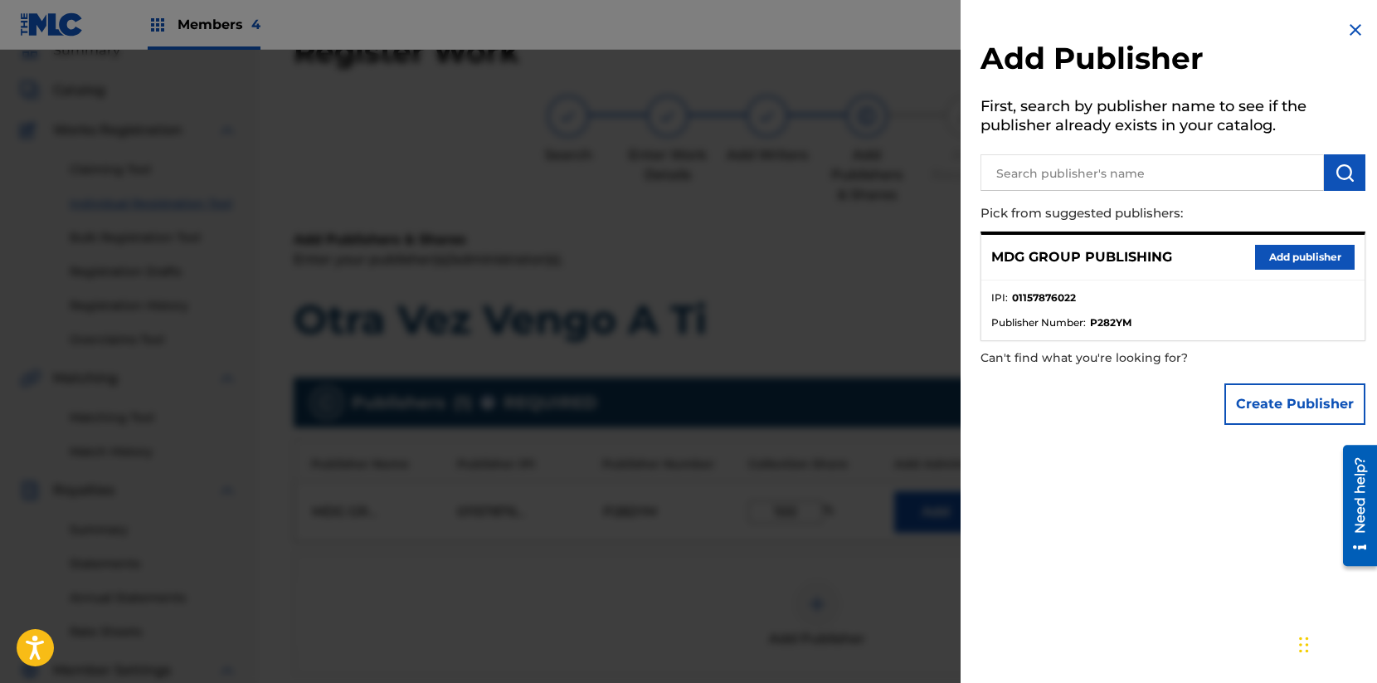
click at [889, 555] on div at bounding box center [688, 391] width 1377 height 683
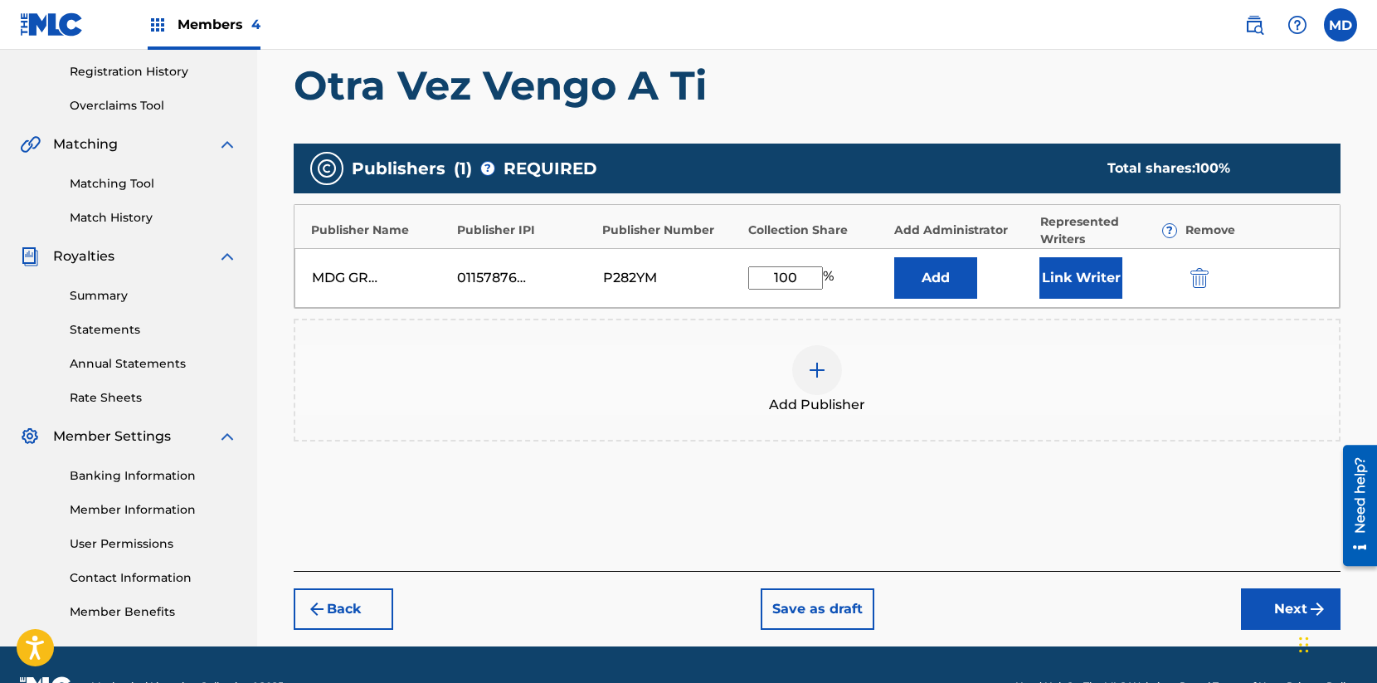
click at [1270, 602] on button "Next" at bounding box center [1291, 608] width 100 height 41
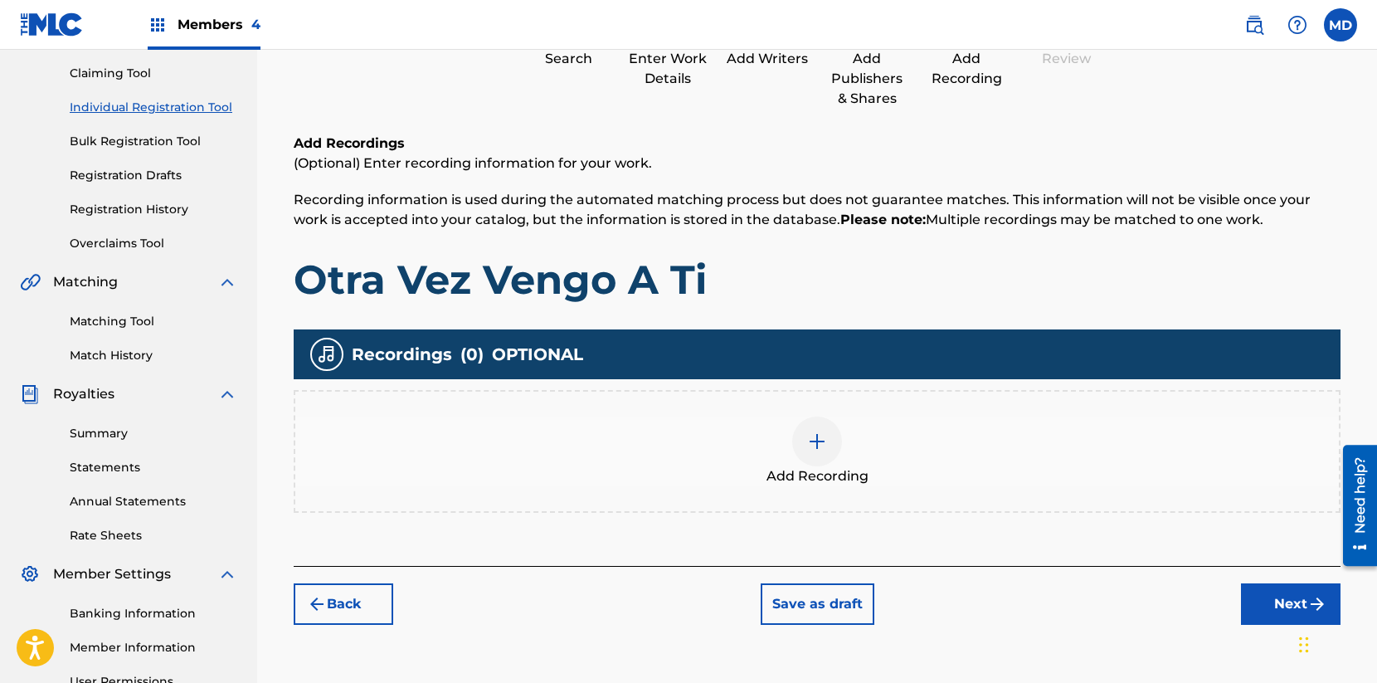
scroll to position [203, 0]
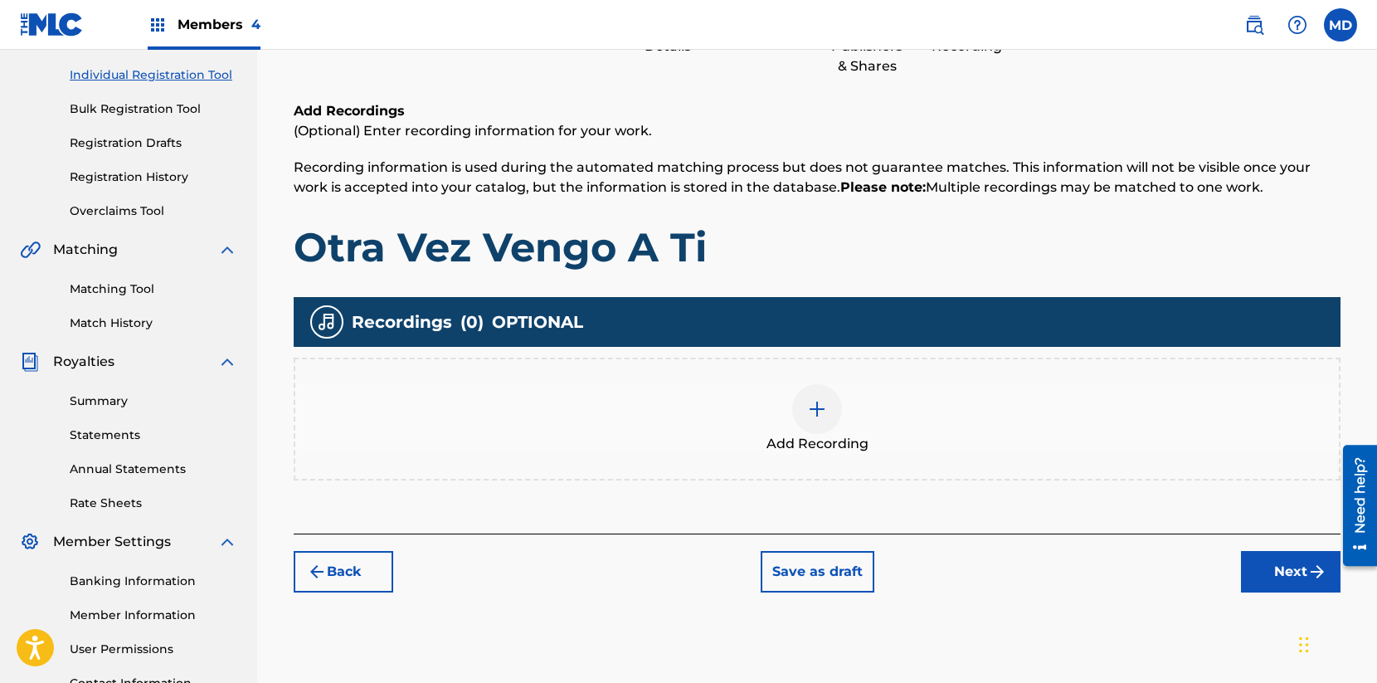
click at [818, 404] on img at bounding box center [817, 409] width 20 height 20
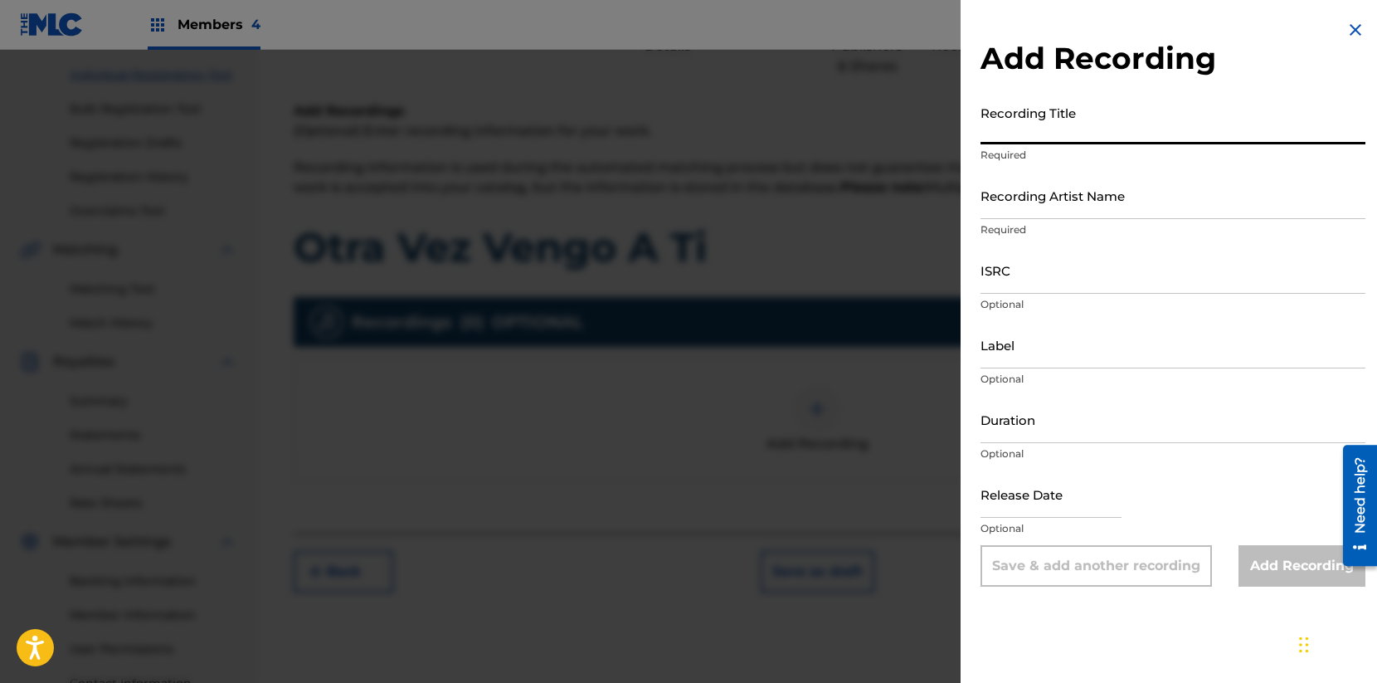
click at [1057, 133] on input "Recording Title" at bounding box center [1173, 120] width 385 height 47
paste input "Otra Vez Vengo A Ti"
type input "Otra Vez Vengo A Ti"
click at [1088, 208] on input "Recording Artist Name" at bounding box center [1173, 195] width 385 height 47
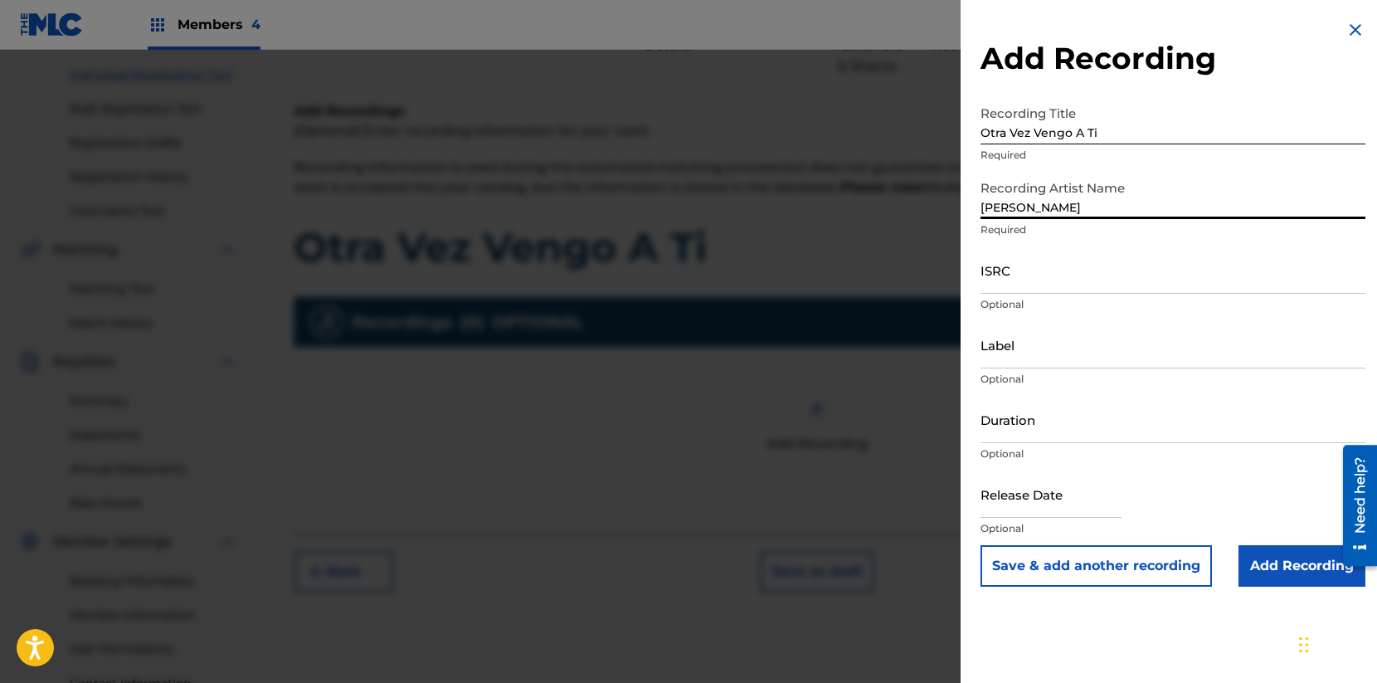
type input "[PERSON_NAME]"
type input "MDG Music"
type input "[DATE]"
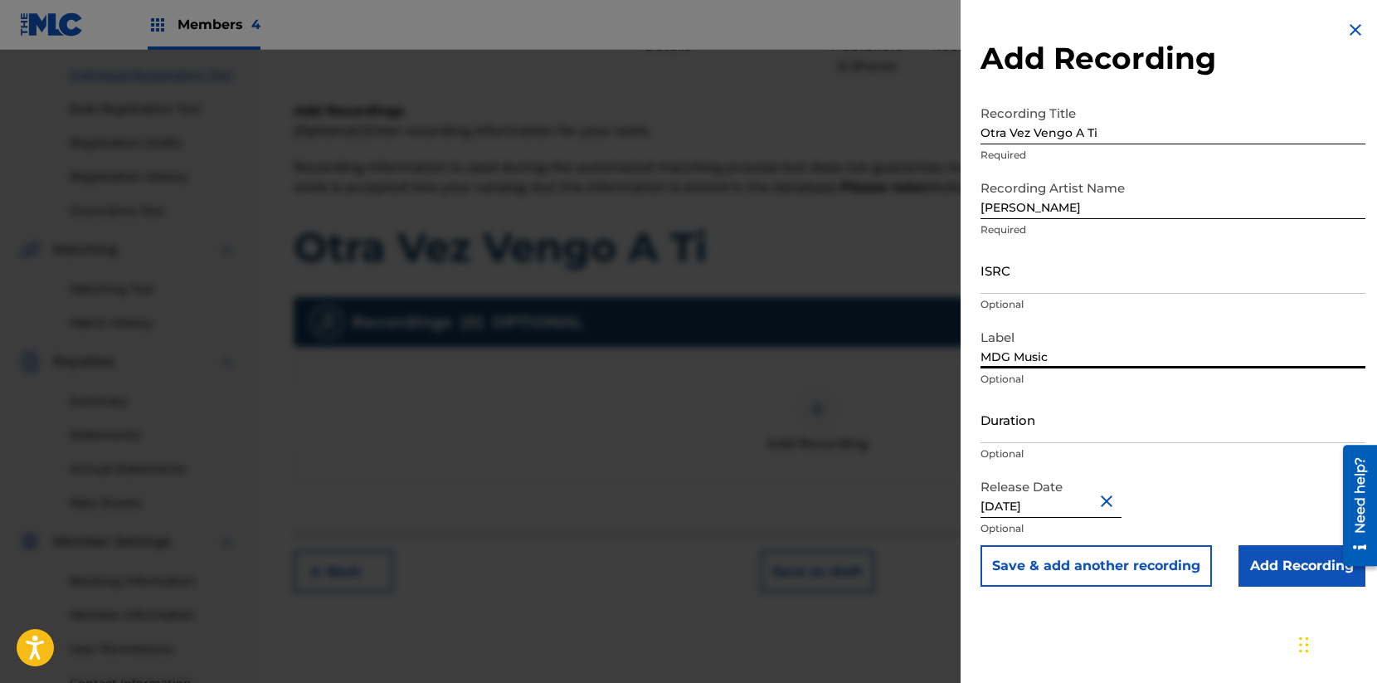
click at [1036, 356] on input "MDG Music" at bounding box center [1173, 344] width 385 height 47
click at [1065, 347] on input "Label" at bounding box center [1173, 344] width 385 height 47
type input "MDG Music"
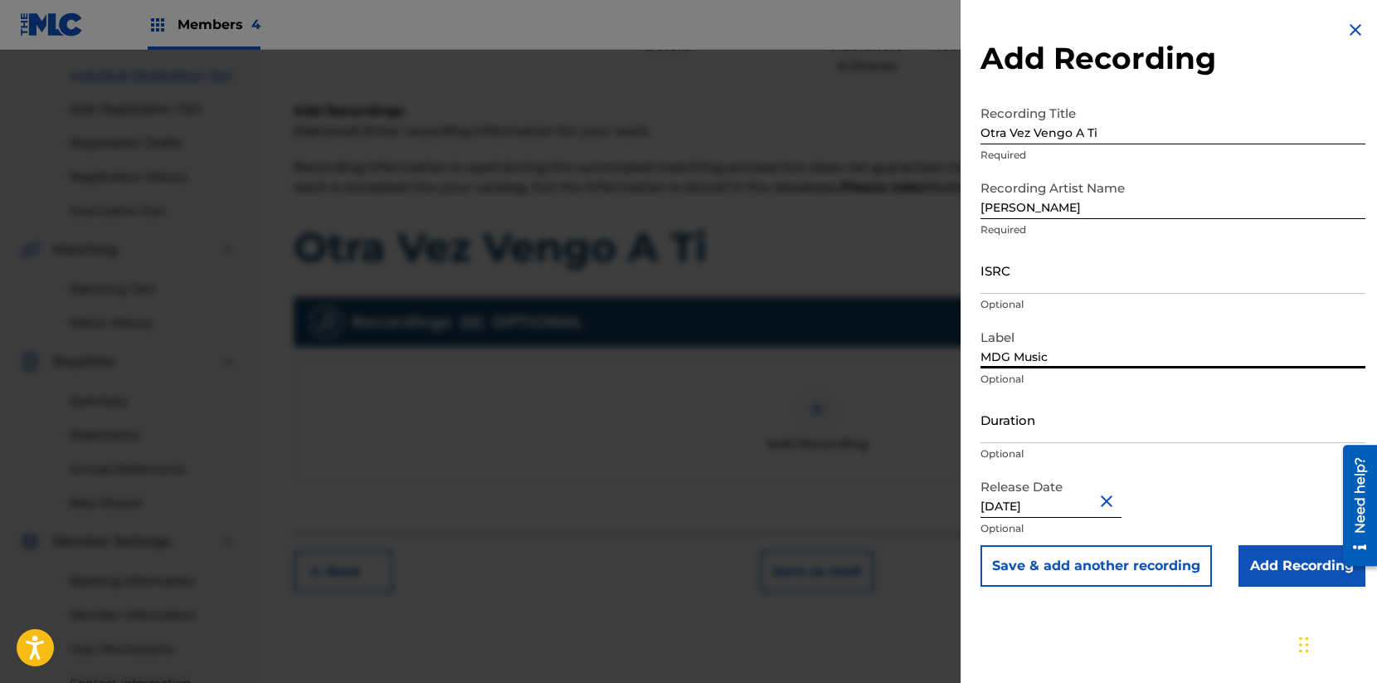
click at [1100, 492] on button "Close" at bounding box center [1109, 500] width 25 height 51
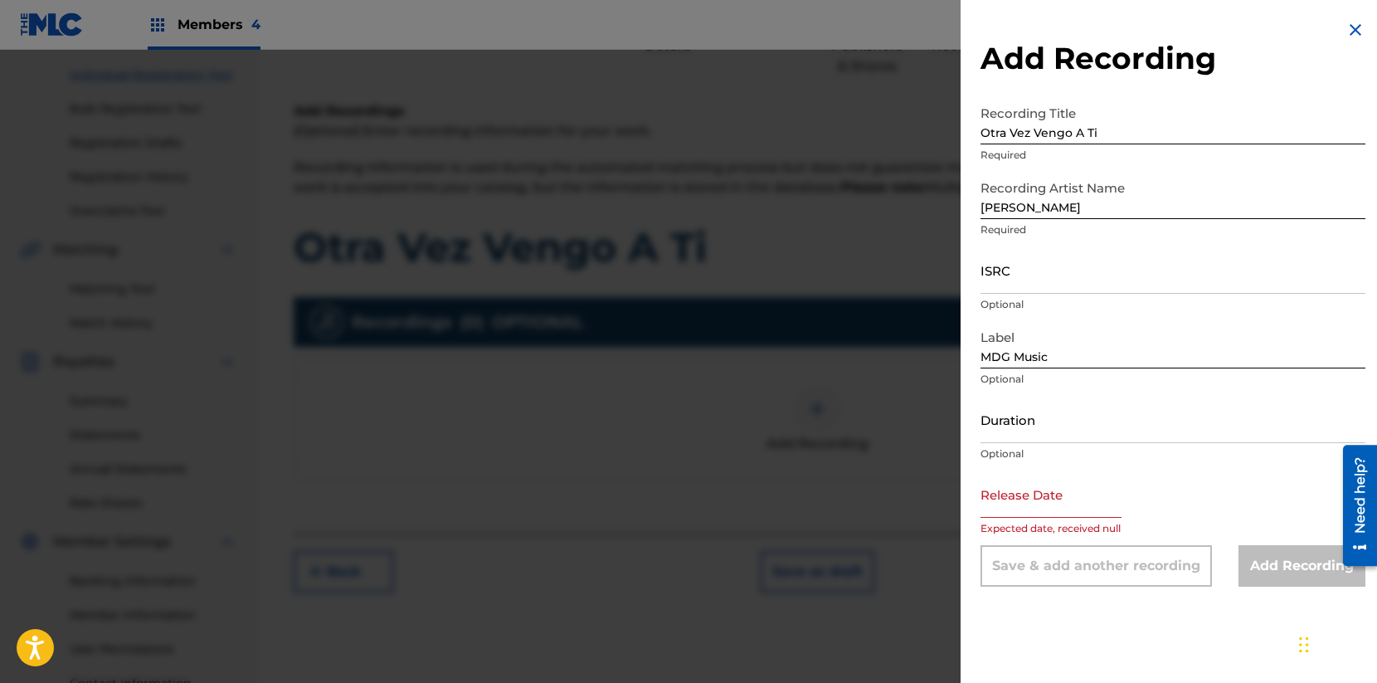
click at [1180, 505] on div "Release Date Expected date, received null" at bounding box center [1173, 507] width 385 height 75
select select "7"
select select "2025"
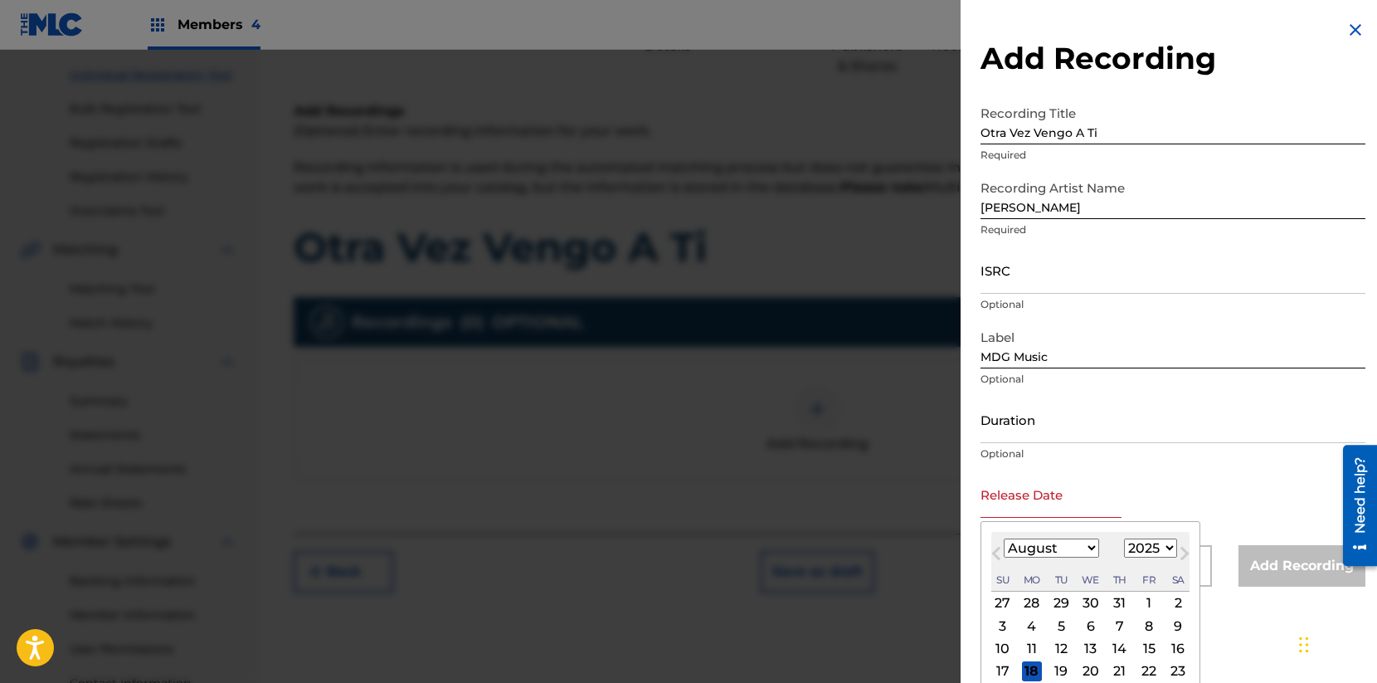
click at [1002, 504] on input "text" at bounding box center [1051, 493] width 141 height 47
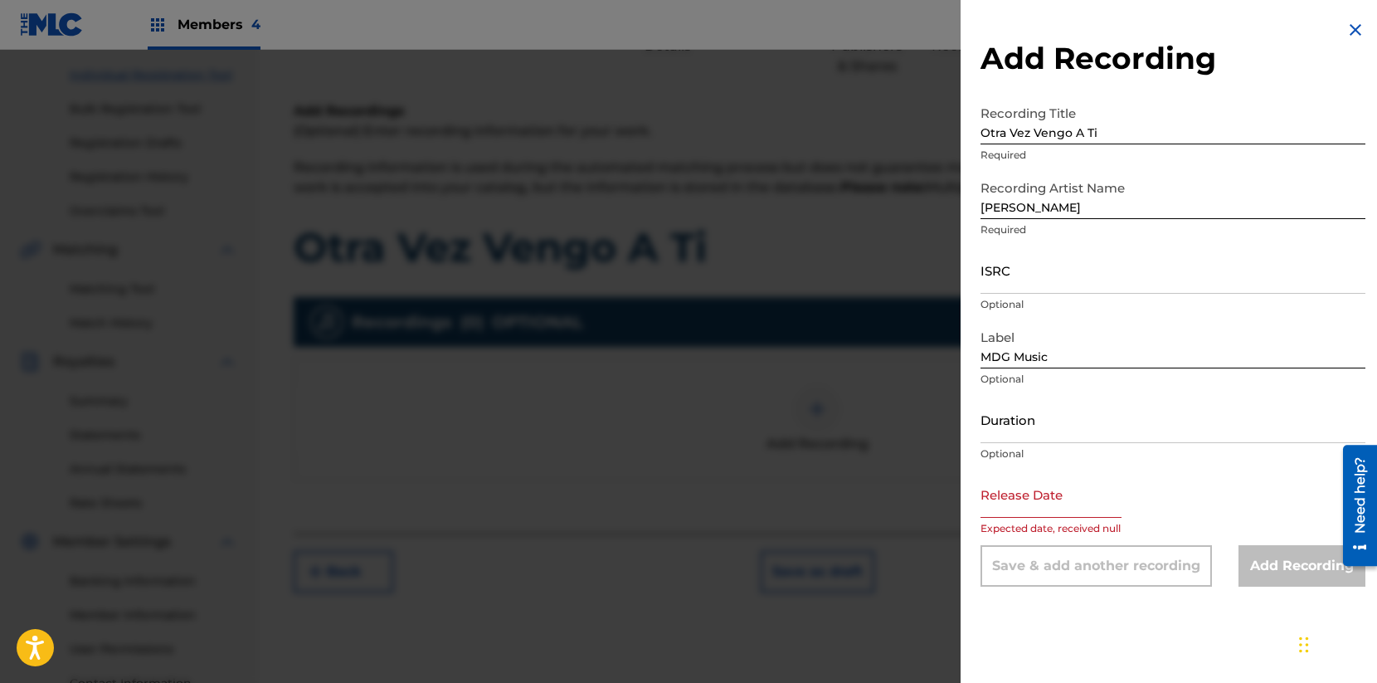
click at [1271, 493] on div "Release Date Expected date, received null" at bounding box center [1173, 507] width 385 height 75
click at [1157, 358] on input "MDG Music" at bounding box center [1173, 344] width 385 height 47
click at [1086, 274] on input "ISRC" at bounding box center [1173, 269] width 385 height 47
select select "7"
select select "2025"
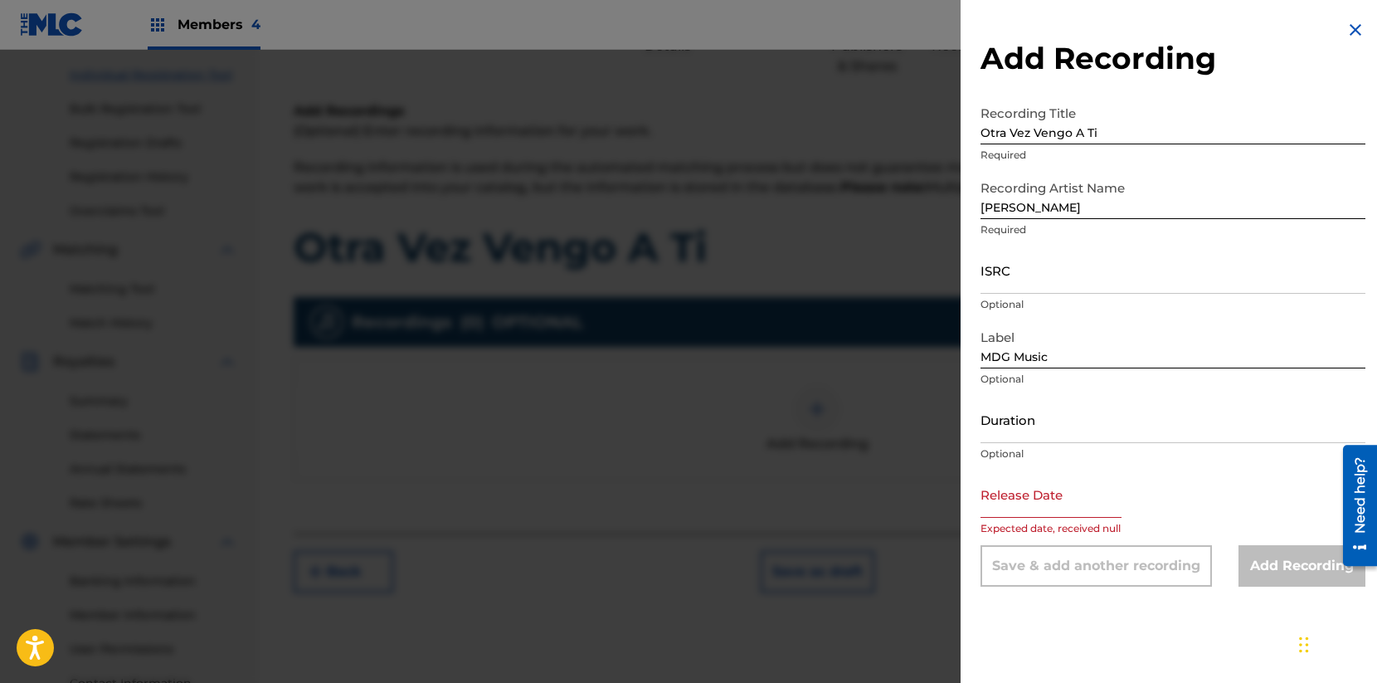
select select "7"
select select "2025"
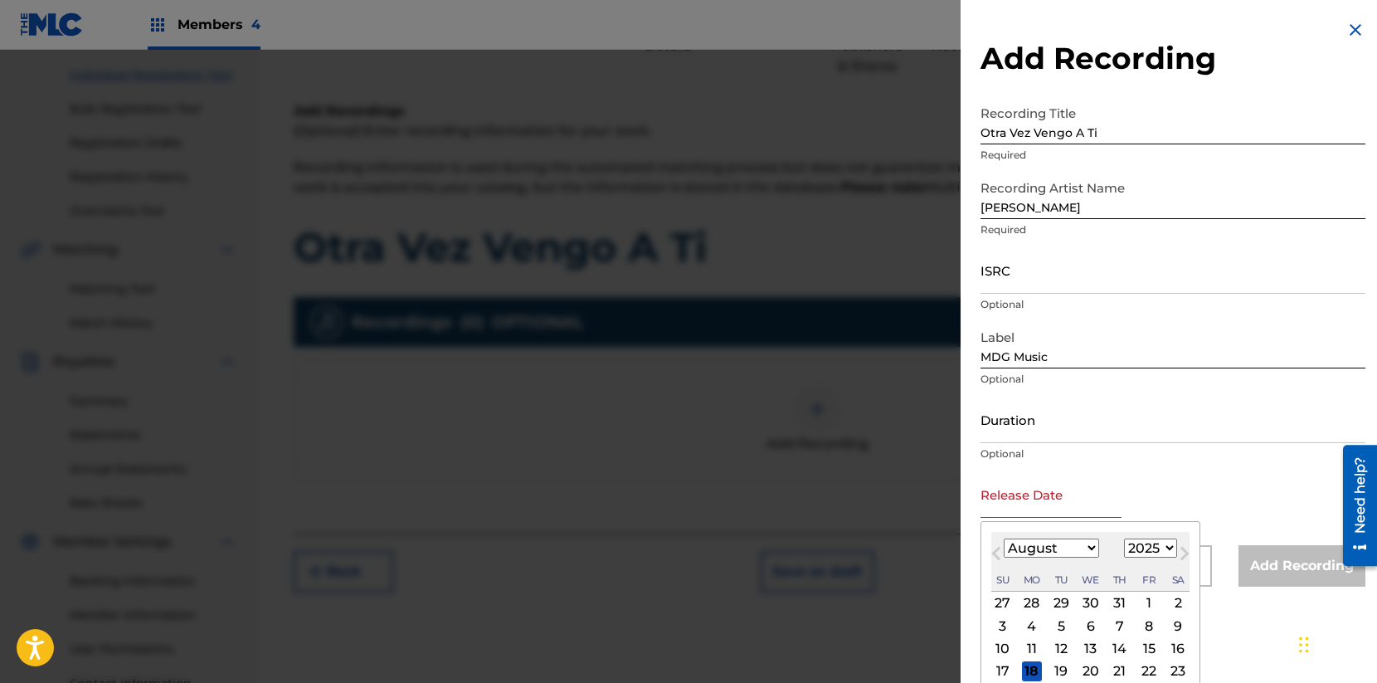
click at [1022, 505] on input "text" at bounding box center [1051, 493] width 141 height 47
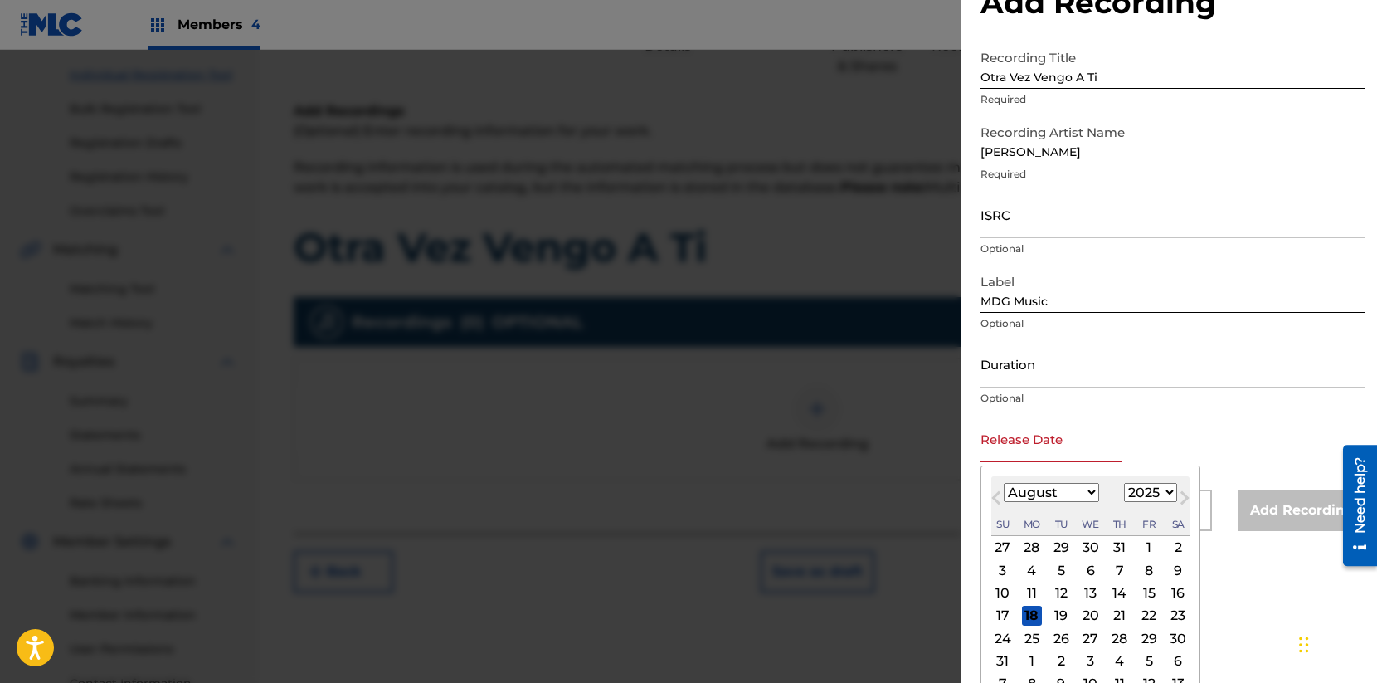
scroll to position [56, 0]
click at [998, 499] on span "Previous Month" at bounding box center [998, 499] width 0 height 25
click at [1088, 499] on select "January February March April May June July August September October November De…" at bounding box center [1051, 492] width 95 height 19
select select "8"
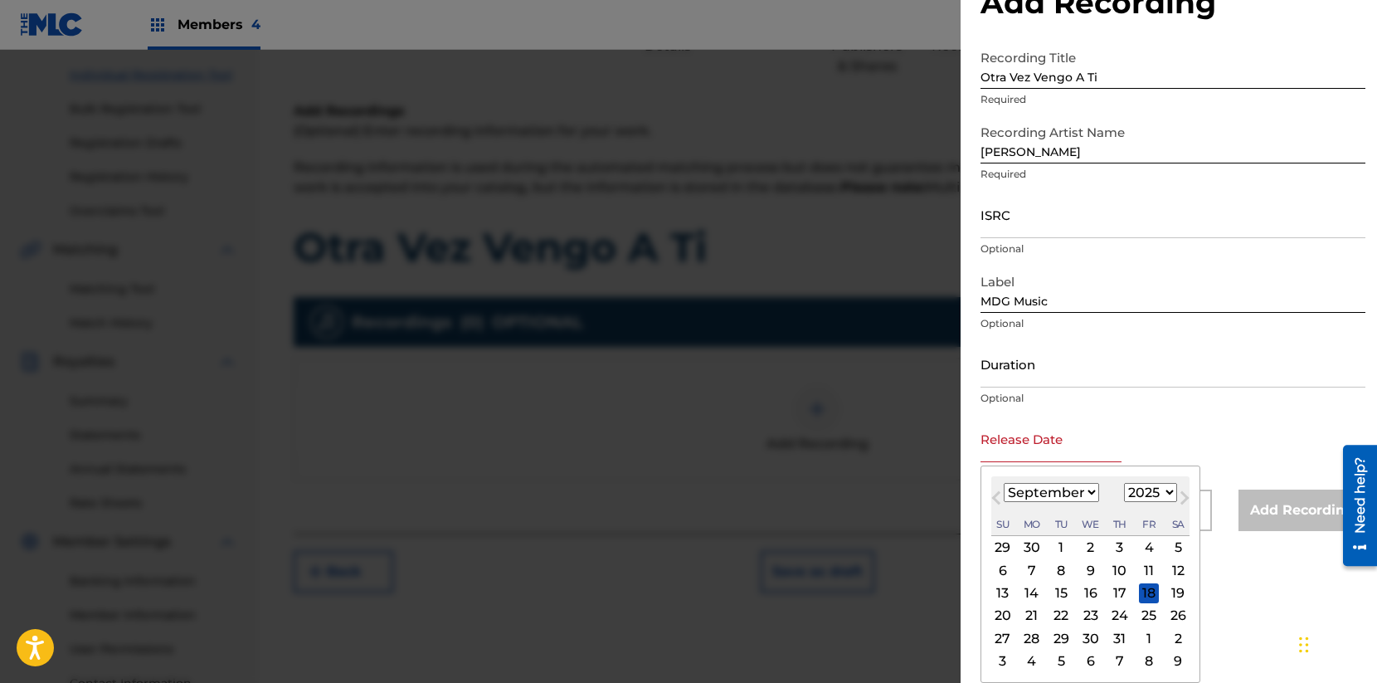
click at [1004, 483] on select "January February March April May June July August September October November De…" at bounding box center [1051, 492] width 95 height 19
click at [1002, 589] on div "14" at bounding box center [1003, 593] width 20 height 20
type input "[DATE]"
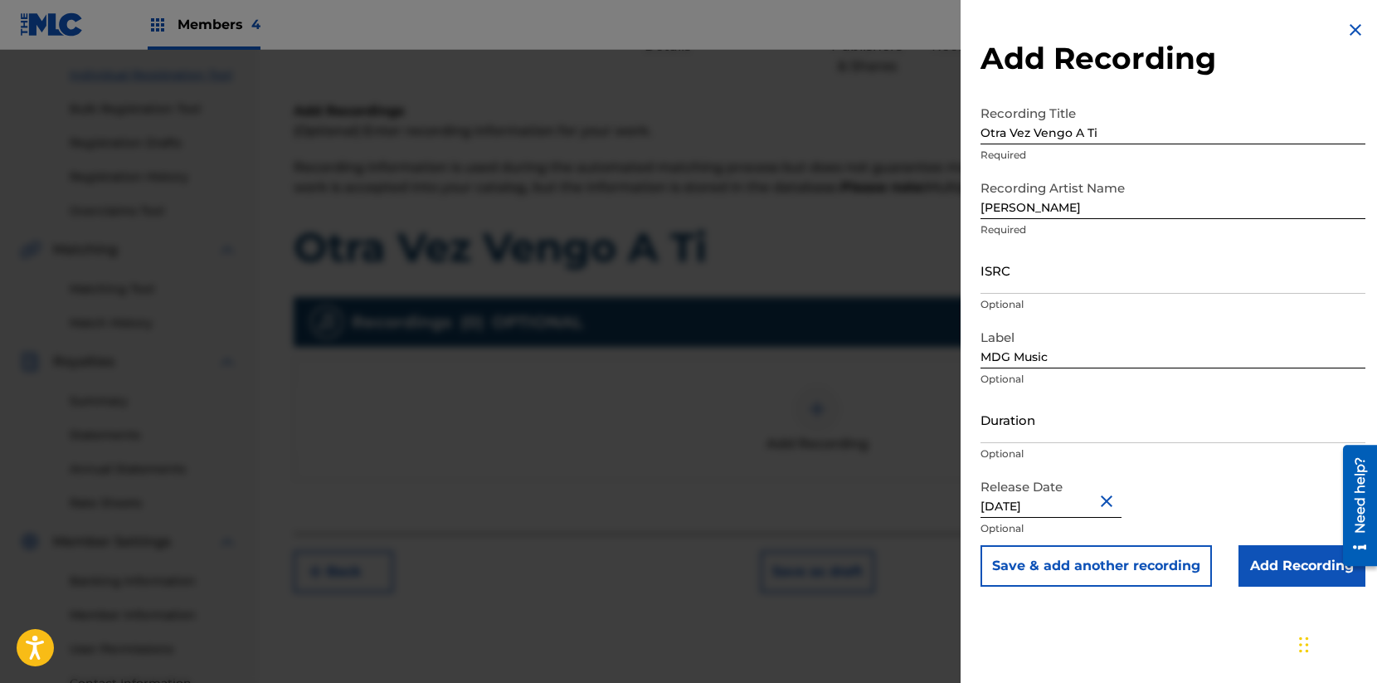
click at [1264, 558] on input "Add Recording" at bounding box center [1302, 565] width 127 height 41
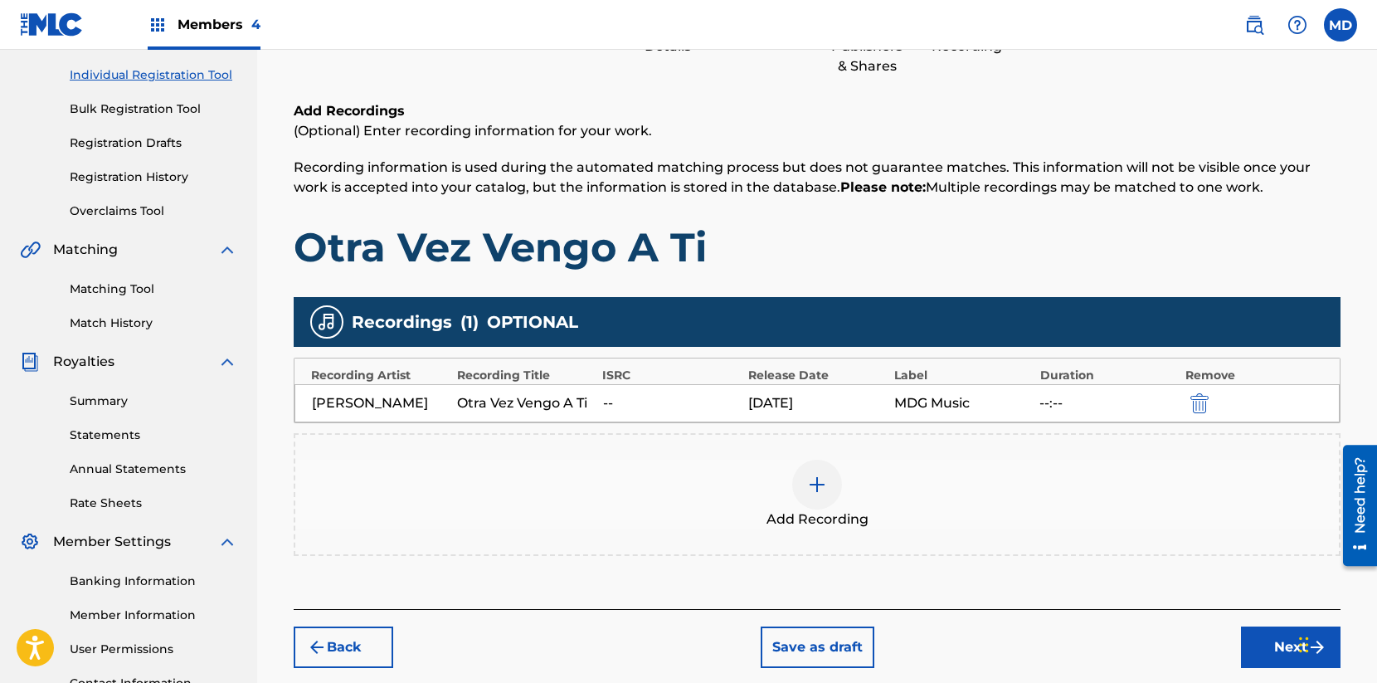
scroll to position [346, 0]
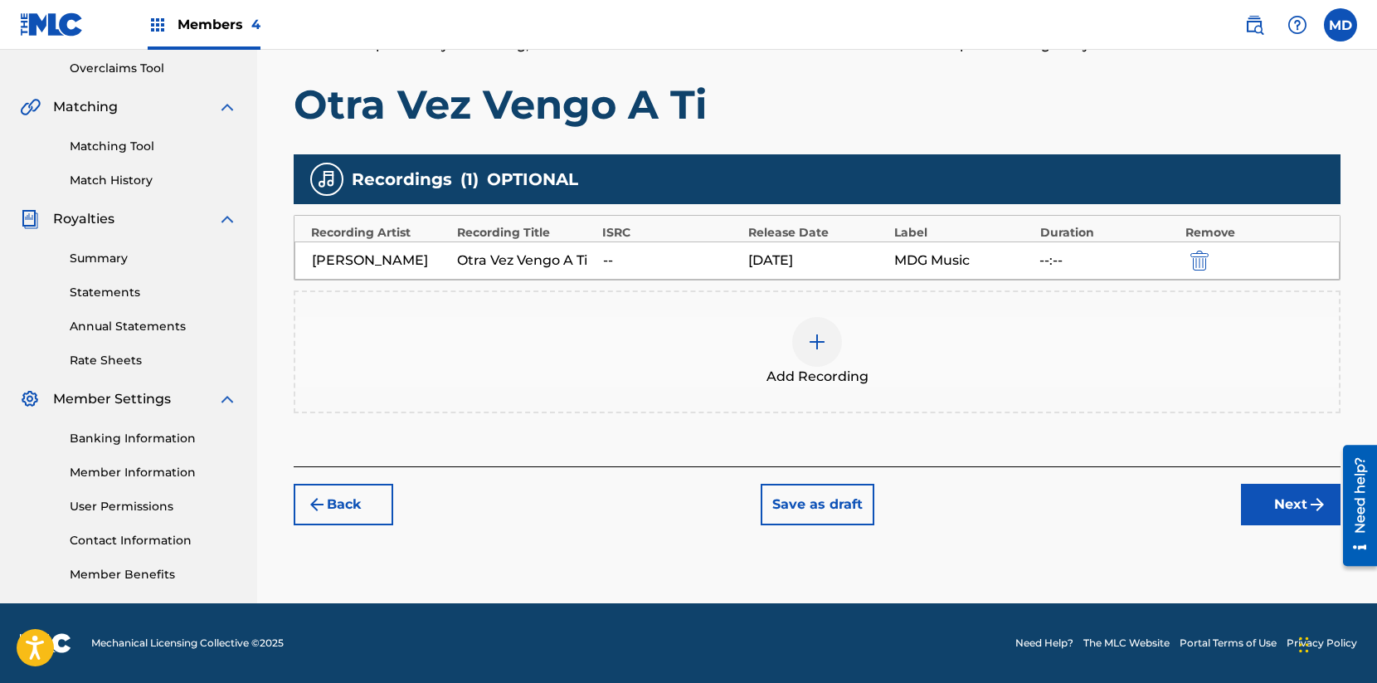
click at [1292, 513] on button "Next" at bounding box center [1291, 504] width 100 height 41
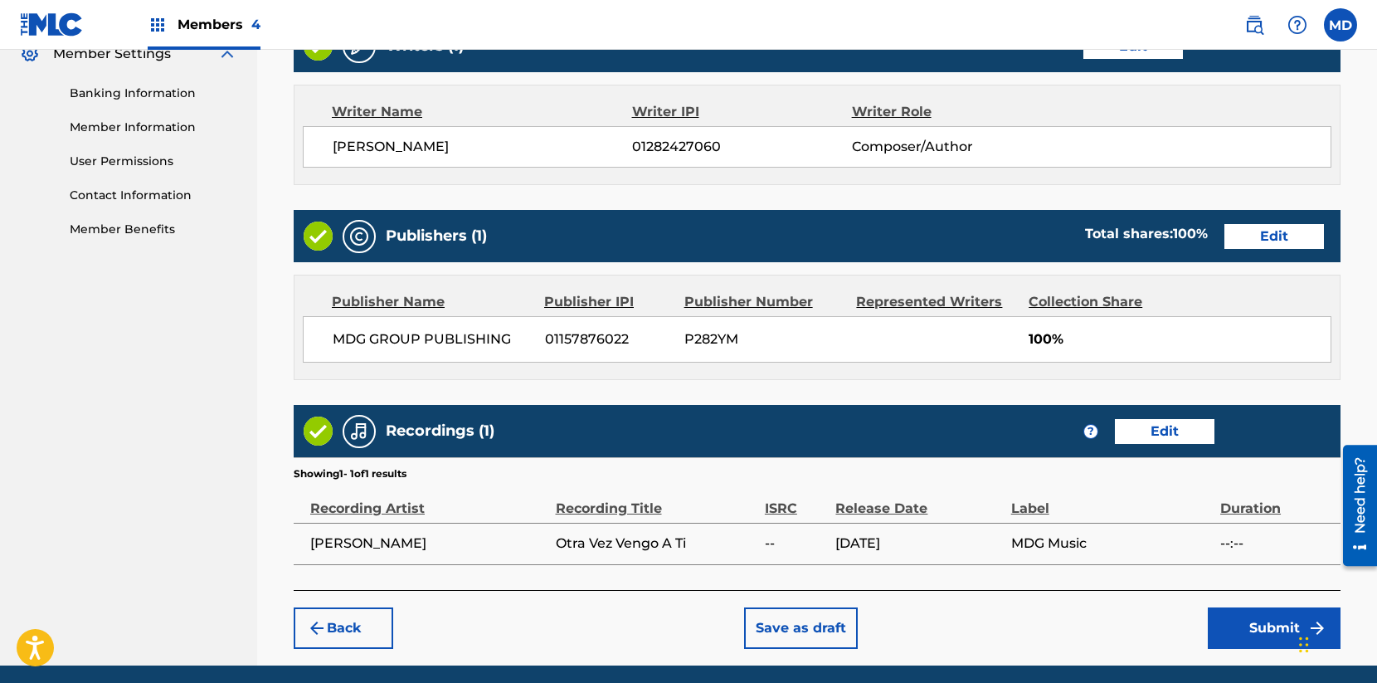
scroll to position [752, 0]
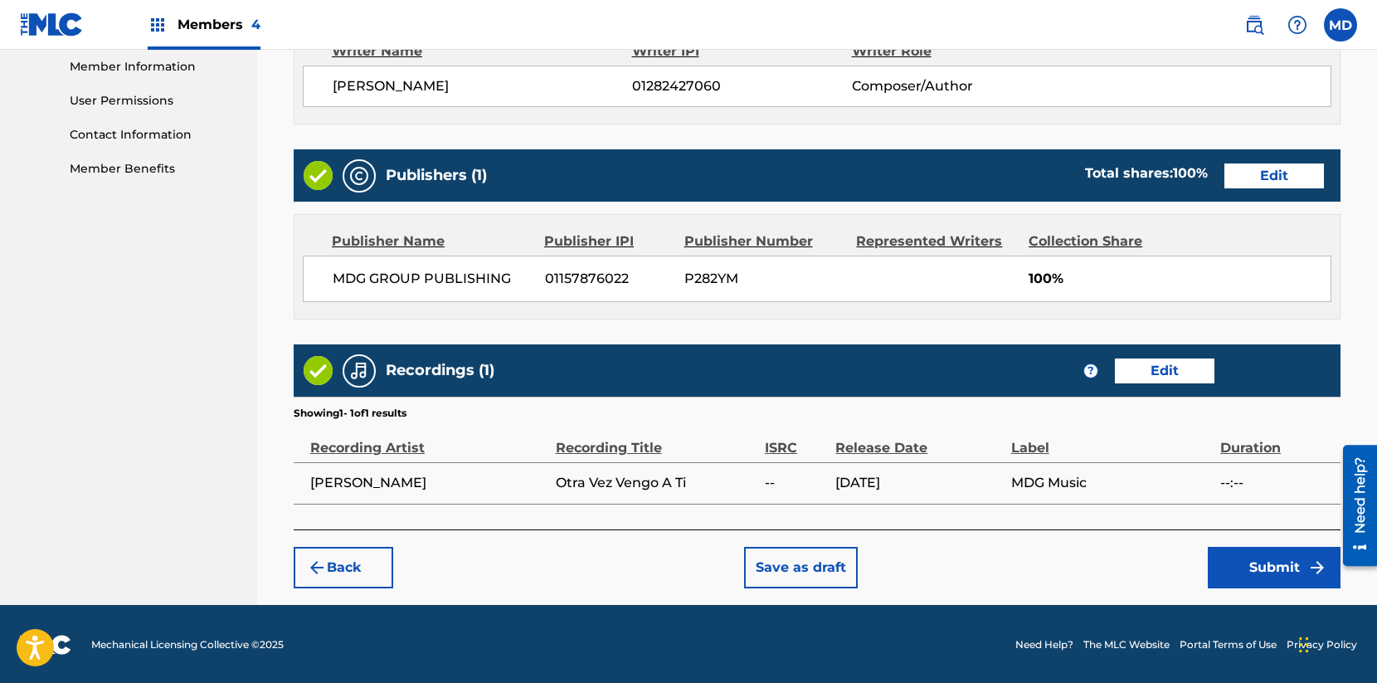
click at [1278, 586] on button "Submit" at bounding box center [1274, 567] width 133 height 41
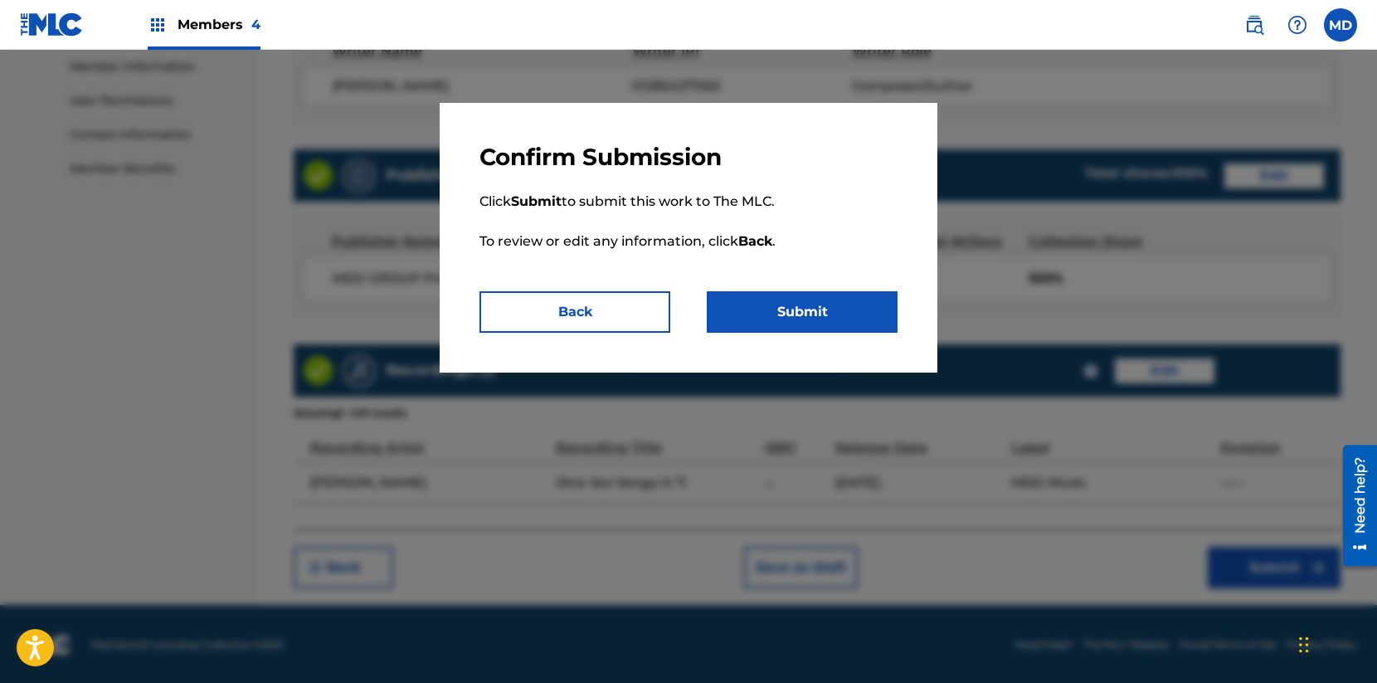
click at [852, 311] on button "Submit" at bounding box center [802, 311] width 191 height 41
